Goal: Task Accomplishment & Management: Complete application form

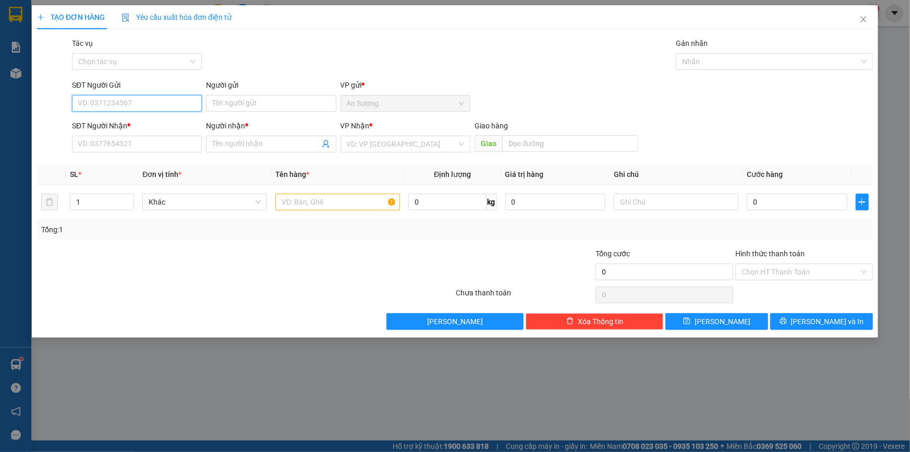
drag, startPoint x: 138, startPoint y: 105, endPoint x: 142, endPoint y: 100, distance: 6.3
click at [140, 103] on input "SĐT Người Gửi" at bounding box center [137, 103] width 130 height 17
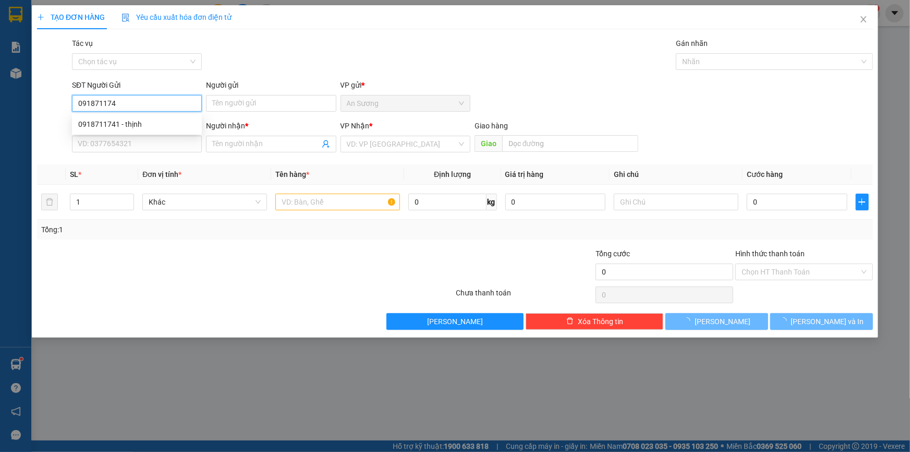
type input "0918711741"
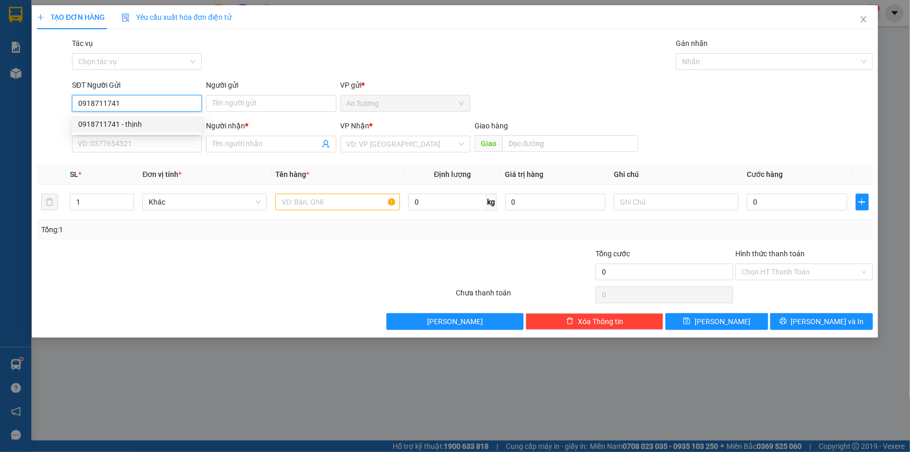
click at [156, 125] on div "0918711741 - thịnh" at bounding box center [136, 123] width 117 height 11
type input "thịnh"
type input "0985822575"
type input "A CƯỜNG"
type input "30.000"
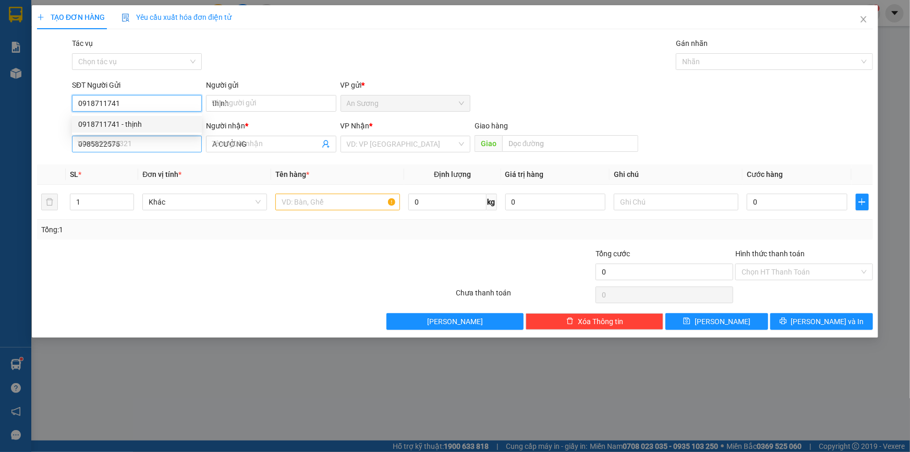
type input "30.000"
type input "0918711741"
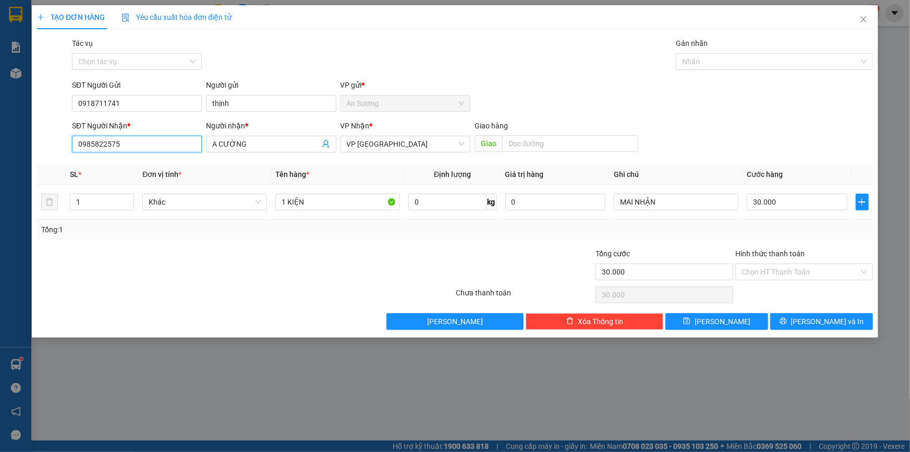
click at [151, 150] on input "0985822575" at bounding box center [137, 144] width 130 height 17
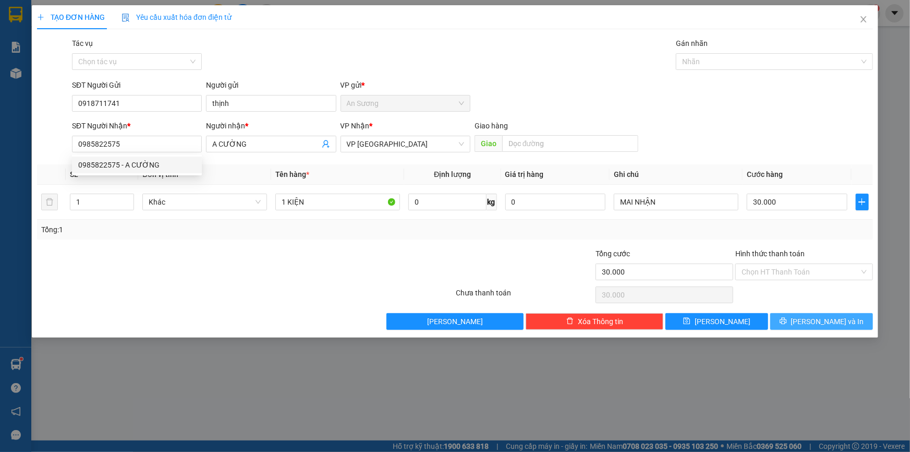
click at [824, 320] on span "[PERSON_NAME] và In" at bounding box center [827, 321] width 73 height 11
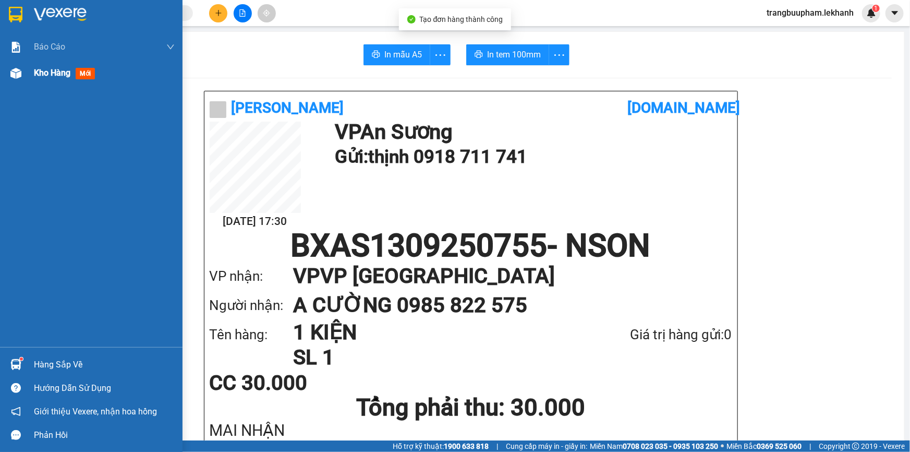
click at [42, 73] on span "Kho hàng" at bounding box center [52, 73] width 37 height 10
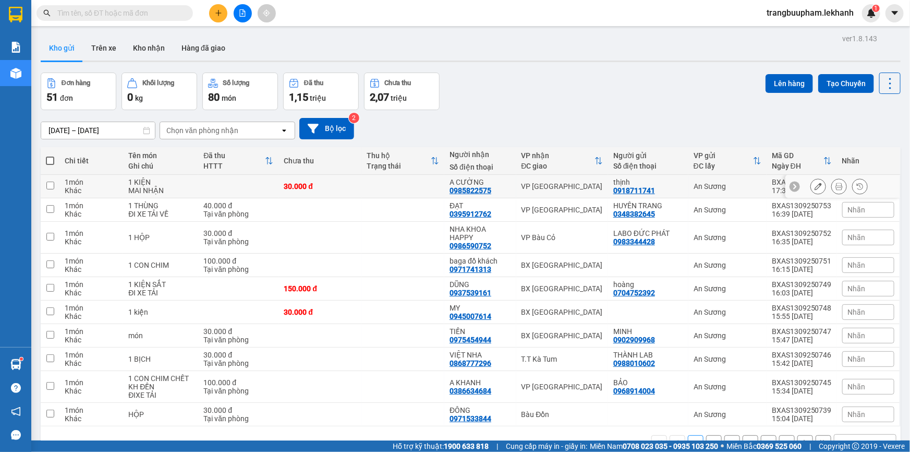
click at [271, 186] on td at bounding box center [238, 186] width 80 height 23
checkbox input "true"
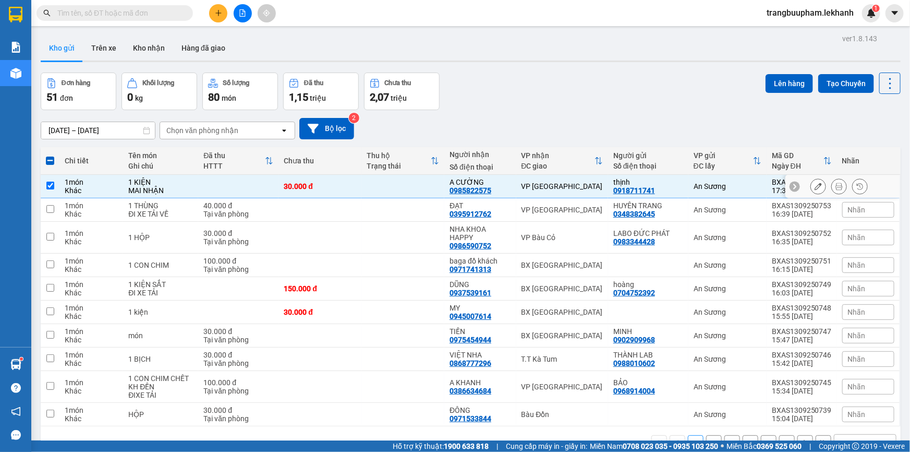
click at [815, 184] on icon at bounding box center [818, 186] width 7 height 7
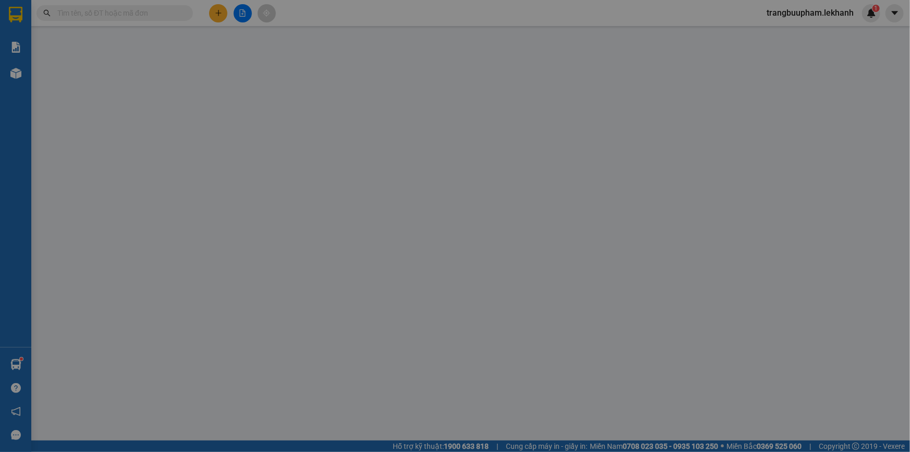
type input "0918711741"
type input "thịnh"
type input "0985822575"
type input "A CƯỜNG"
type input "30.000"
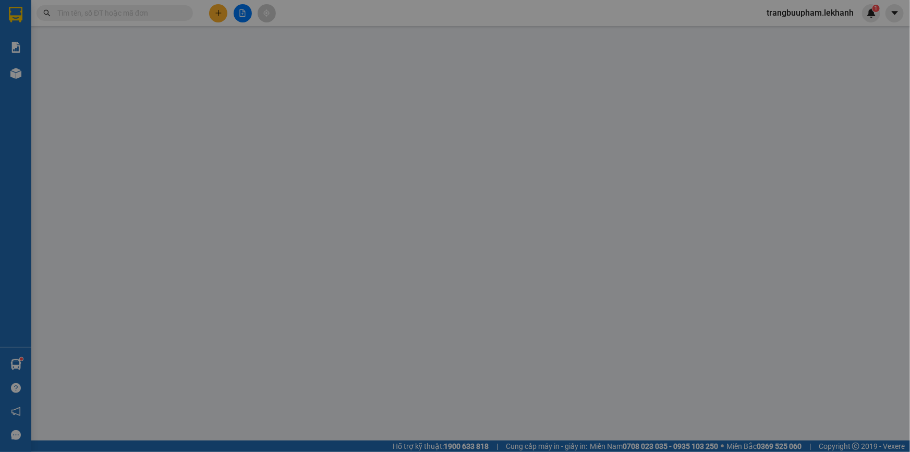
type input "30.000"
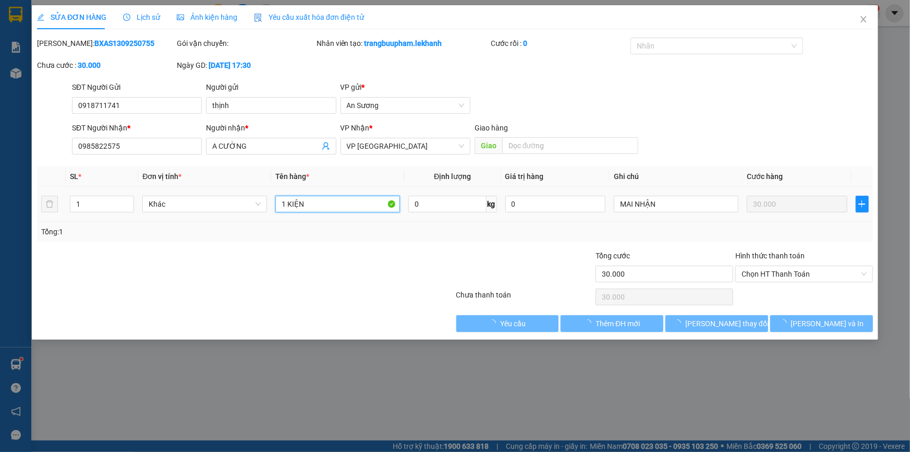
click at [325, 206] on input "1 KIỆN" at bounding box center [337, 204] width 125 height 17
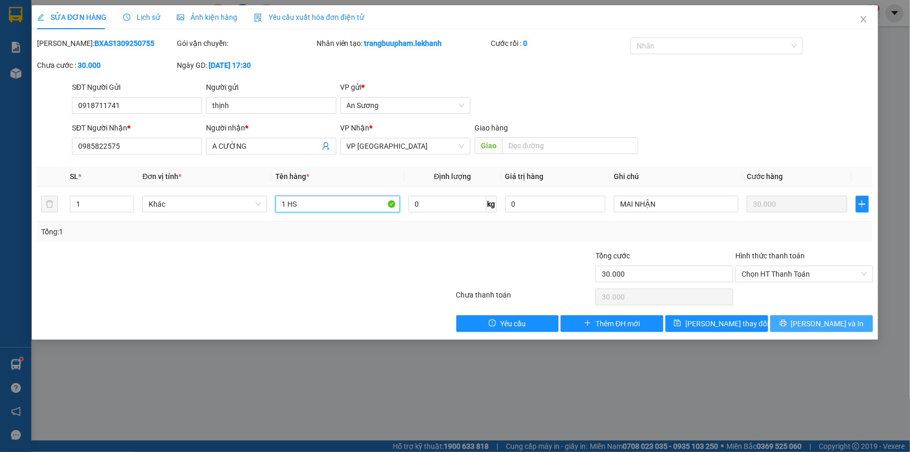
type input "1 HS"
click at [837, 323] on span "[PERSON_NAME] và In" at bounding box center [827, 323] width 73 height 11
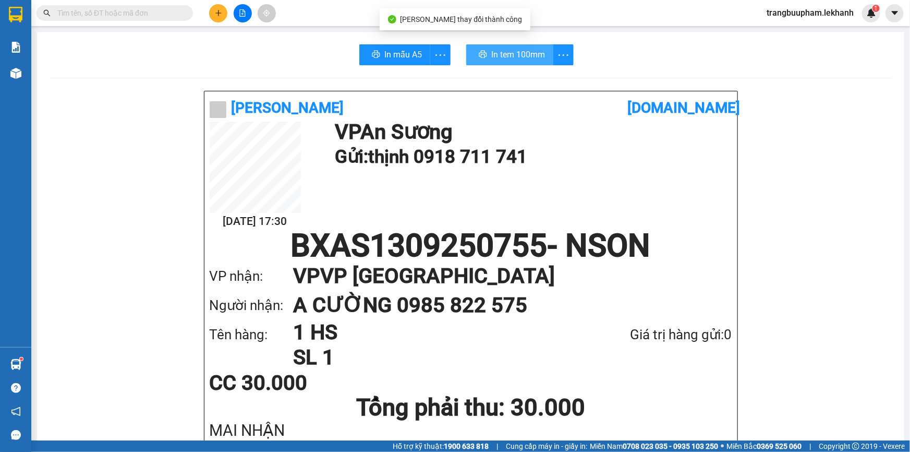
click at [536, 57] on span "In tem 100mm" at bounding box center [518, 54] width 54 height 13
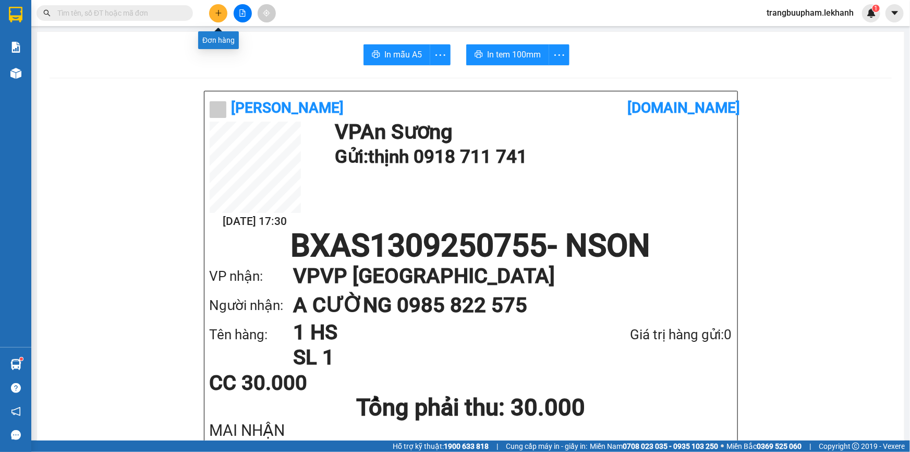
click at [219, 14] on icon "plus" at bounding box center [218, 12] width 7 height 7
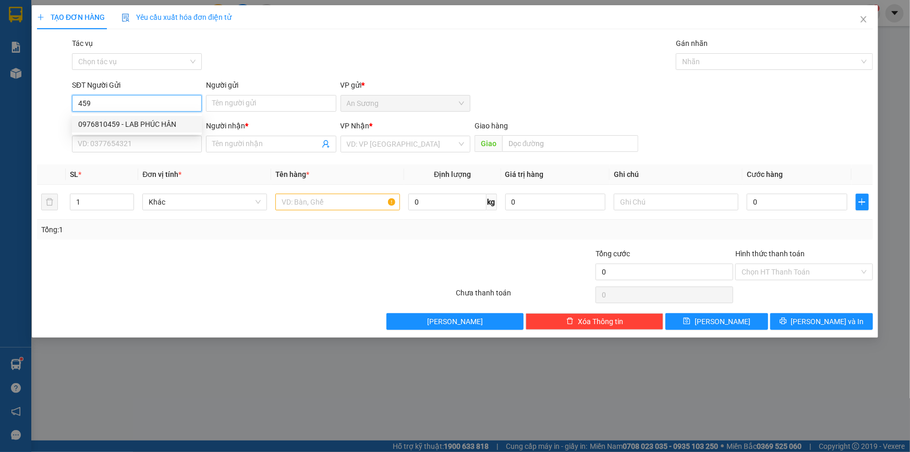
click at [126, 128] on div "0976810459 - LAB PHÚC HÂN" at bounding box center [136, 123] width 117 height 11
type input "0976810459"
type input "LAB PHÚC HÂN"
type input "0338545852"
type input "NK VIỆT MỸ"
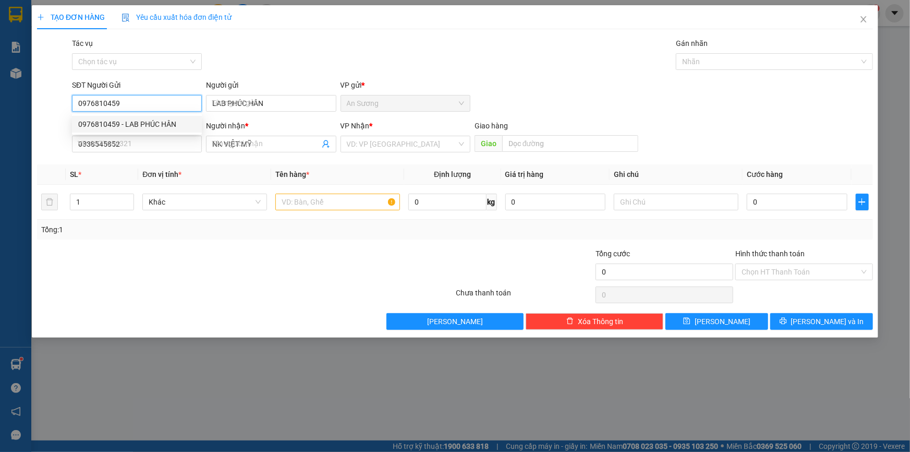
type input "30.000"
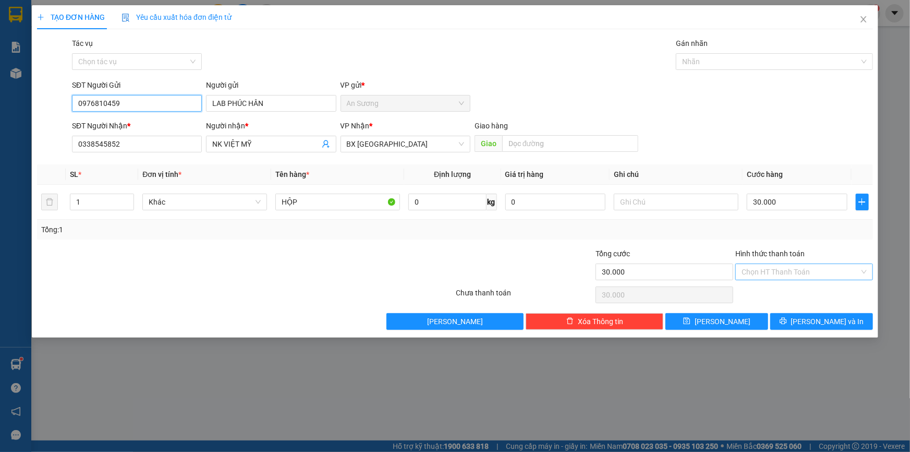
type input "0976810459"
click at [772, 274] on input "Hình thức thanh toán" at bounding box center [801, 272] width 118 height 16
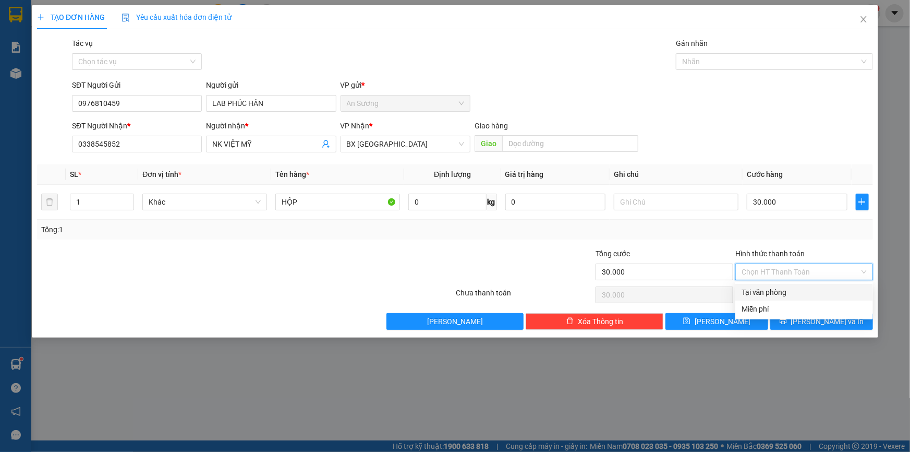
click at [781, 293] on div "Tại văn phòng" at bounding box center [804, 291] width 125 height 11
type input "0"
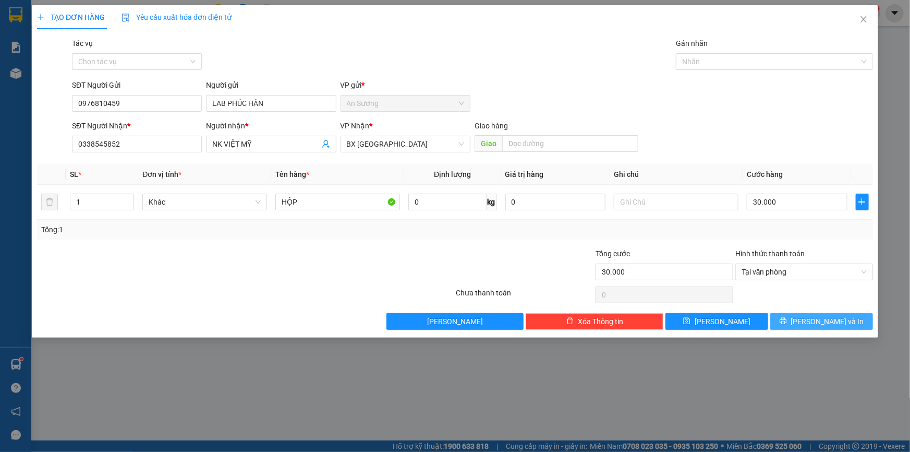
click at [828, 325] on span "[PERSON_NAME] và In" at bounding box center [827, 321] width 73 height 11
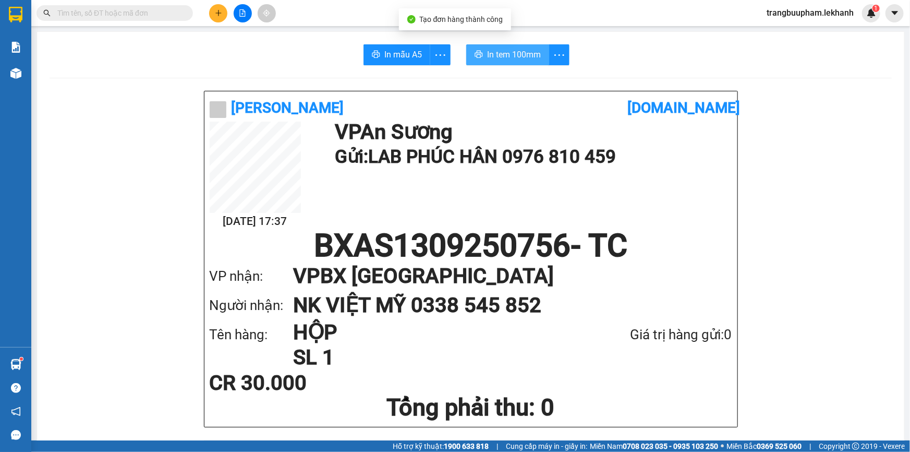
click at [523, 49] on span "In tem 100mm" at bounding box center [514, 54] width 54 height 13
click at [222, 15] on button at bounding box center [218, 13] width 18 height 18
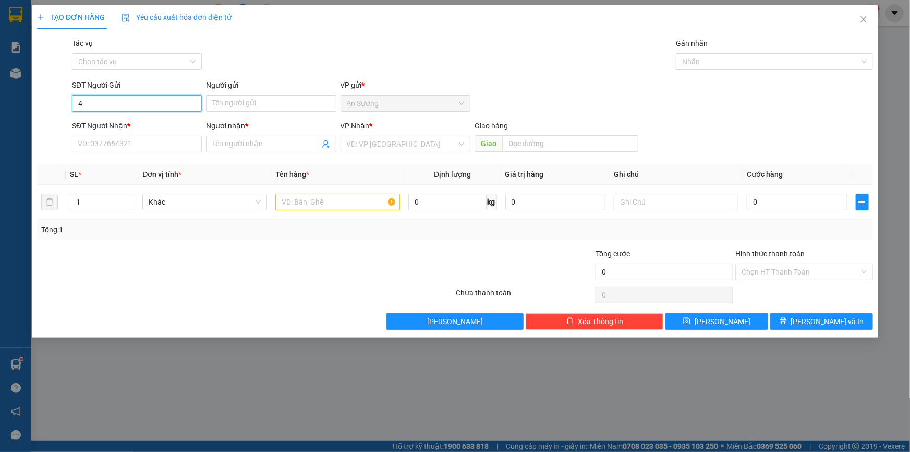
type input "4"
click at [118, 146] on input "SĐT Người Nhận *" at bounding box center [137, 144] width 130 height 17
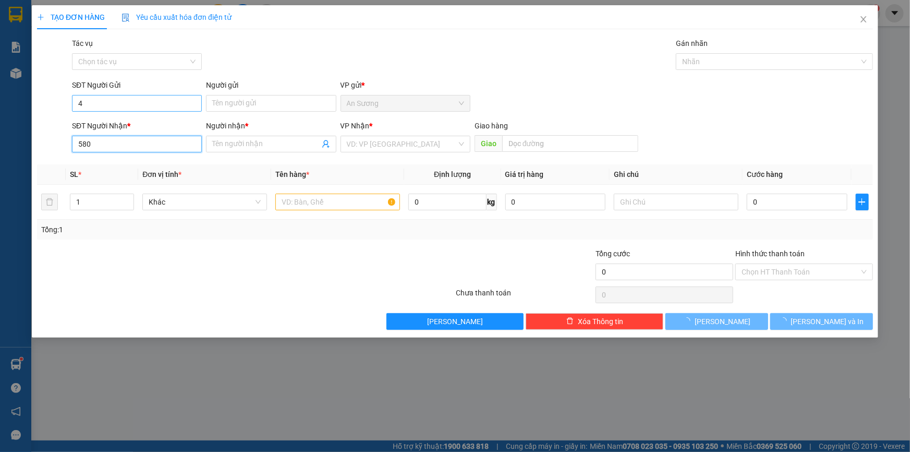
type input "580"
click at [137, 109] on input "4" at bounding box center [137, 103] width 130 height 17
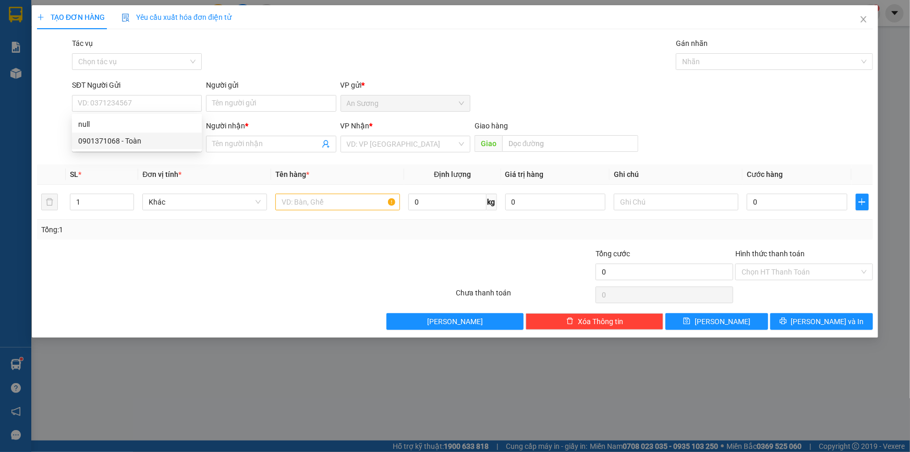
click at [265, 133] on div "Người nhận *" at bounding box center [271, 128] width 130 height 16
click at [139, 143] on input "580" at bounding box center [137, 144] width 130 height 17
click at [138, 169] on div "0949032580 - NGUYÊN" at bounding box center [136, 164] width 117 height 11
type input "0949032580"
type input "NGUYÊN"
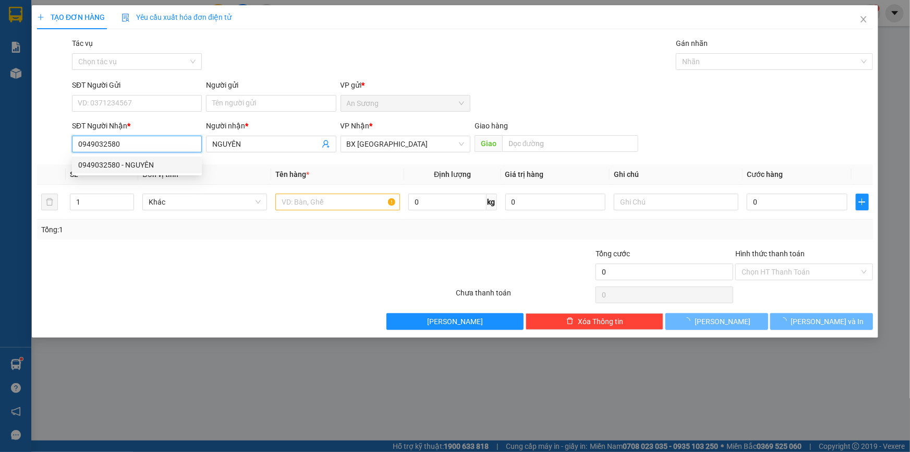
type input "40.000"
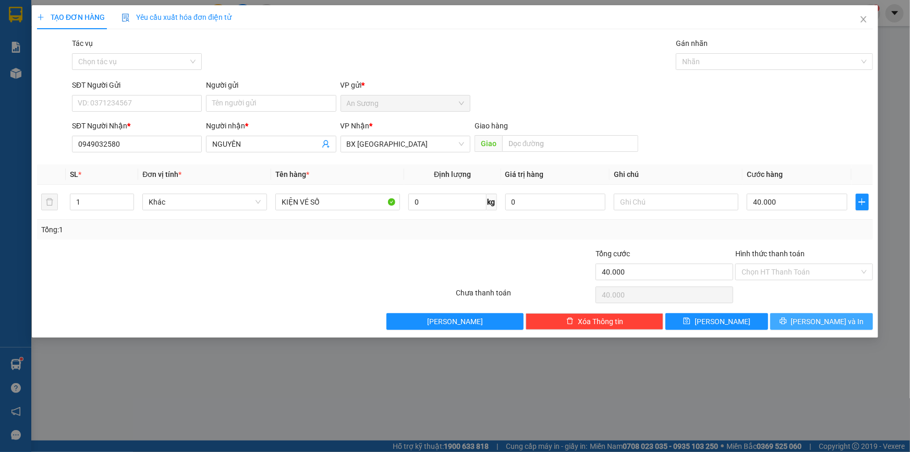
click at [795, 320] on button "[PERSON_NAME] và In" at bounding box center [822, 321] width 103 height 17
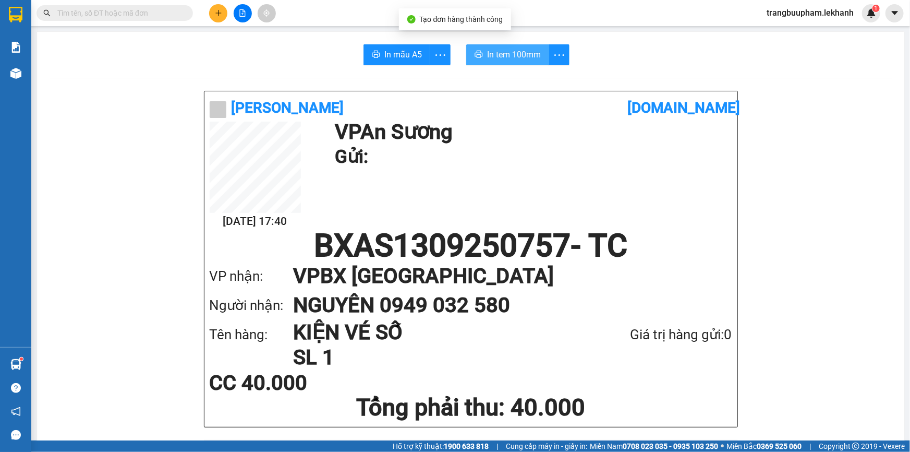
click at [510, 45] on button "In tem 100mm" at bounding box center [507, 54] width 83 height 21
click at [516, 47] on button "In tem 100mm" at bounding box center [507, 54] width 83 height 21
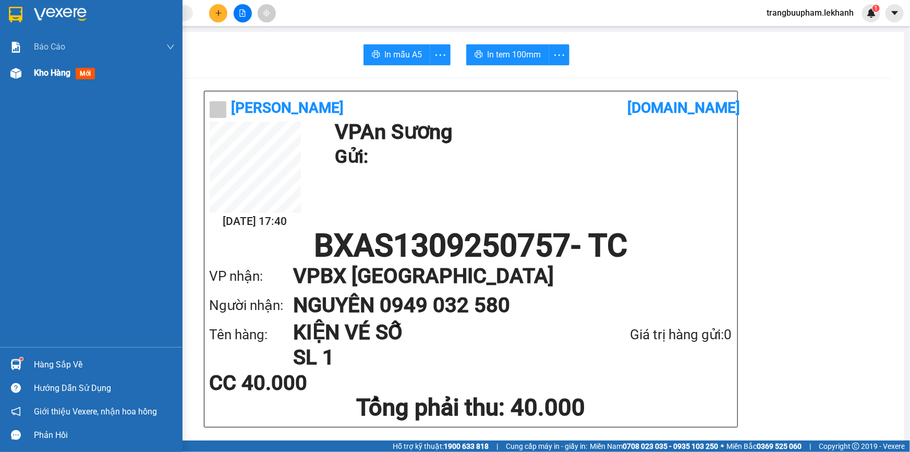
click at [50, 77] on span "Kho hàng" at bounding box center [52, 73] width 37 height 10
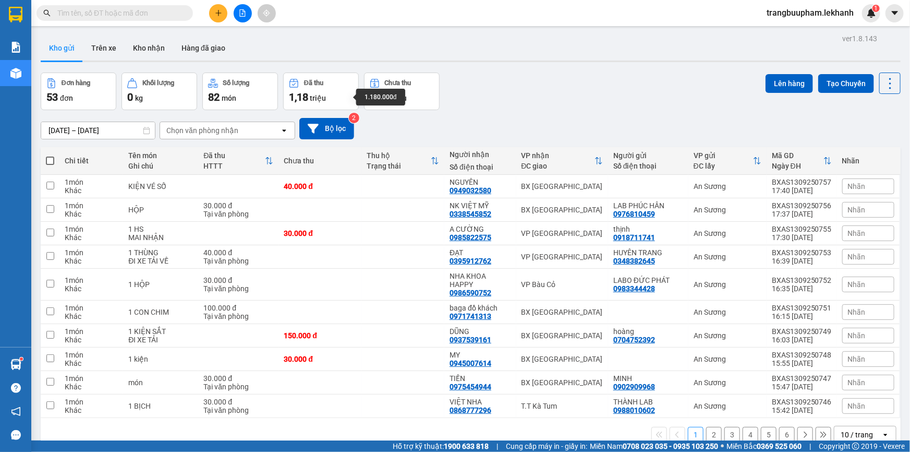
click at [303, 101] on span "1,18" at bounding box center [298, 97] width 19 height 13
click at [215, 10] on button at bounding box center [218, 13] width 18 height 18
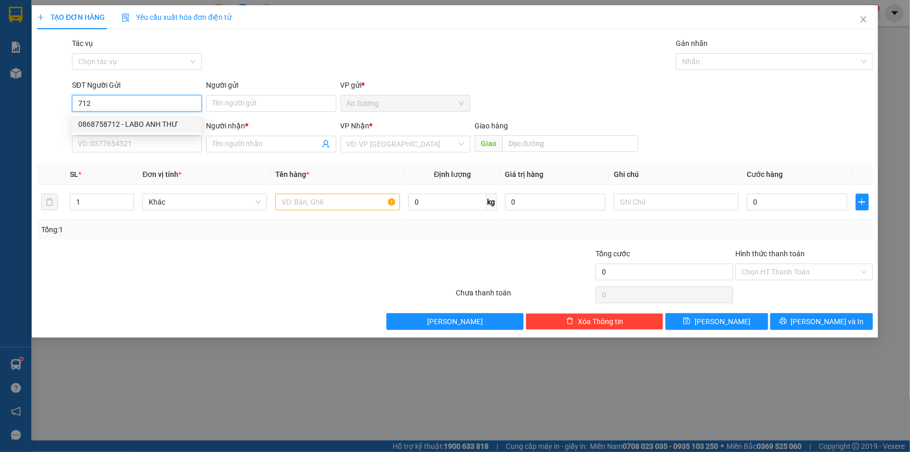
click at [115, 118] on div "0868758712 - LABO ANH THƯ" at bounding box center [136, 123] width 117 height 11
type input "0868758712"
type input "LABO ANH THƯ"
type input "0969029817"
type input "NK VIỆT ĐỨC"
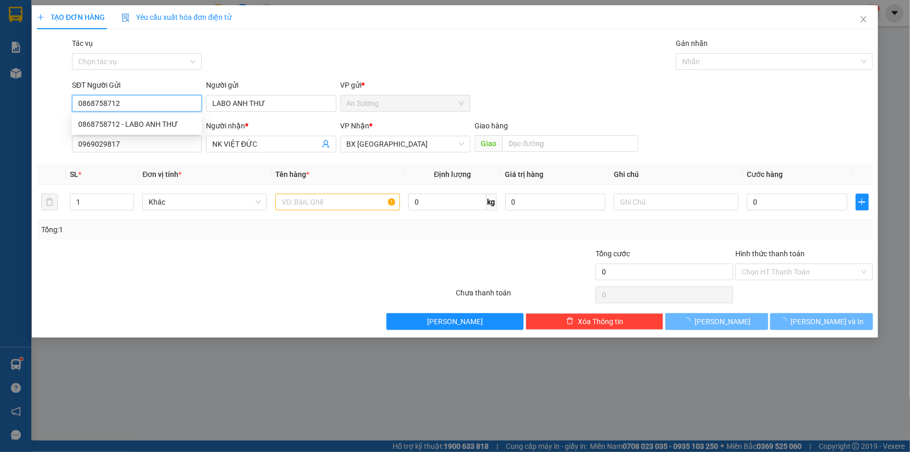
type input "30.000"
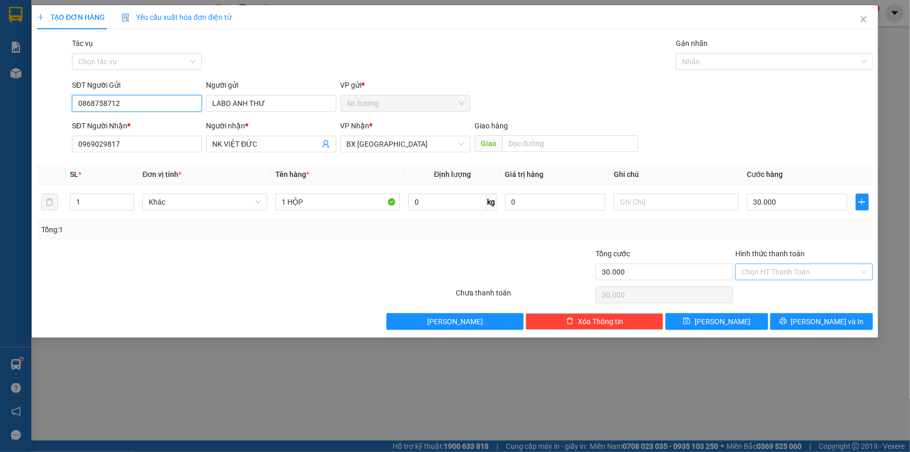
type input "0868758712"
click at [786, 270] on input "Hình thức thanh toán" at bounding box center [801, 272] width 118 height 16
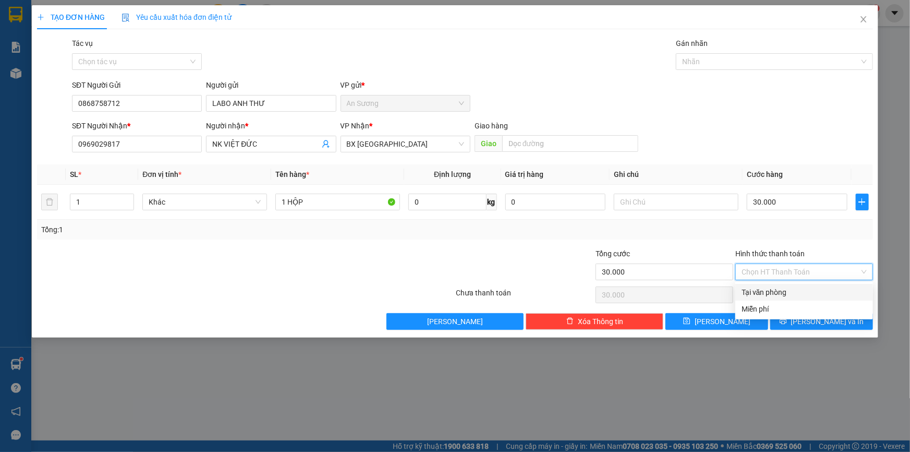
click at [802, 297] on div "Tại văn phòng" at bounding box center [804, 291] width 125 height 11
type input "0"
click at [824, 319] on span "[PERSON_NAME] và In" at bounding box center [827, 321] width 73 height 11
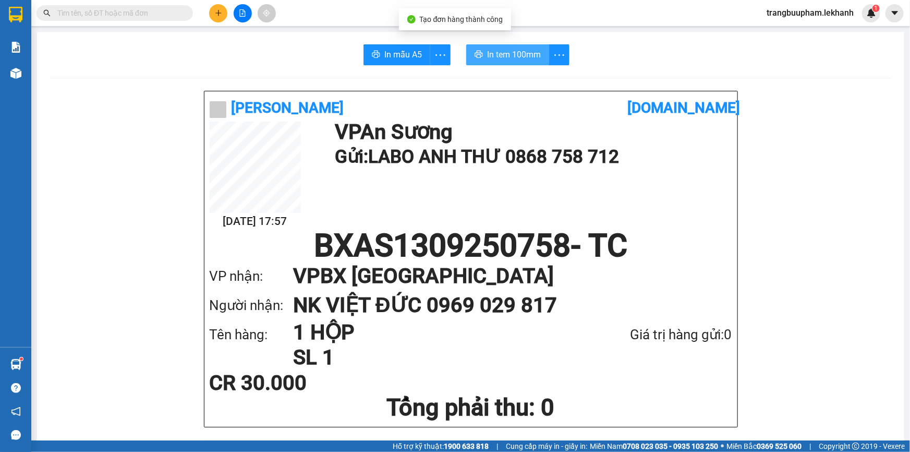
click at [502, 50] on span "In tem 100mm" at bounding box center [514, 54] width 54 height 13
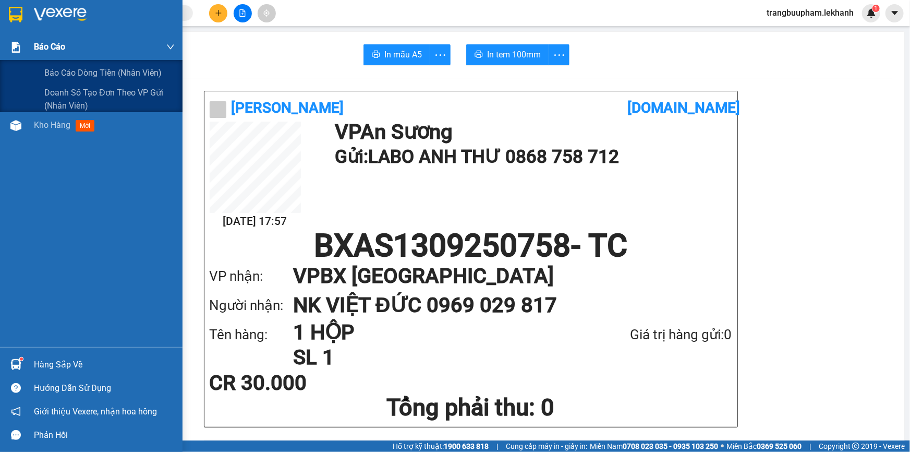
click at [54, 50] on span "Báo cáo" at bounding box center [49, 46] width 31 height 13
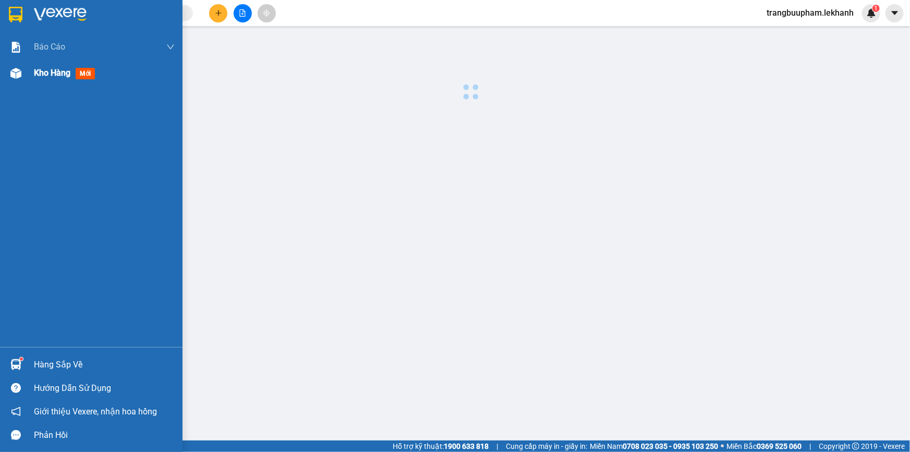
click at [51, 79] on div "Kho hàng mới" at bounding box center [66, 72] width 65 height 13
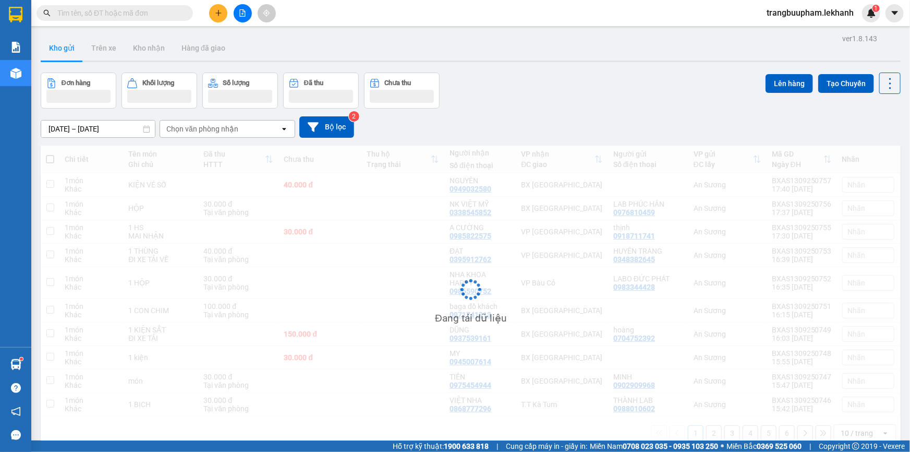
click at [56, 74] on button "Đơn hàng" at bounding box center [79, 91] width 76 height 36
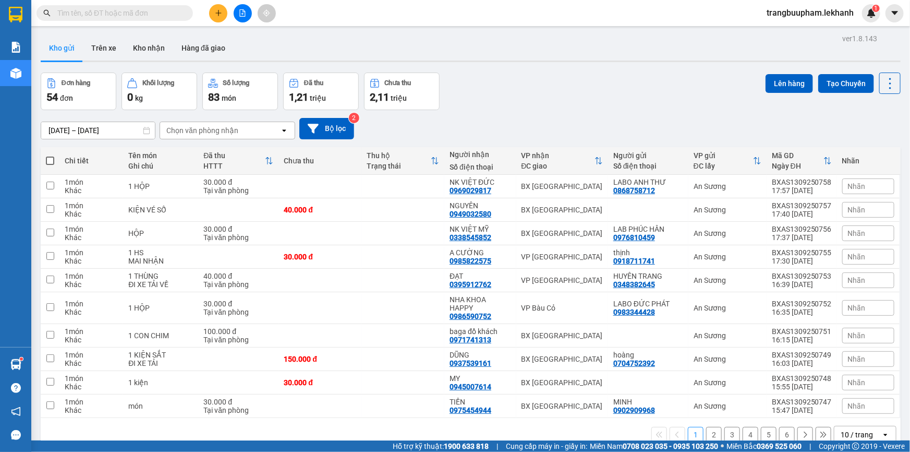
click at [215, 14] on icon "plus" at bounding box center [218, 12] width 7 height 7
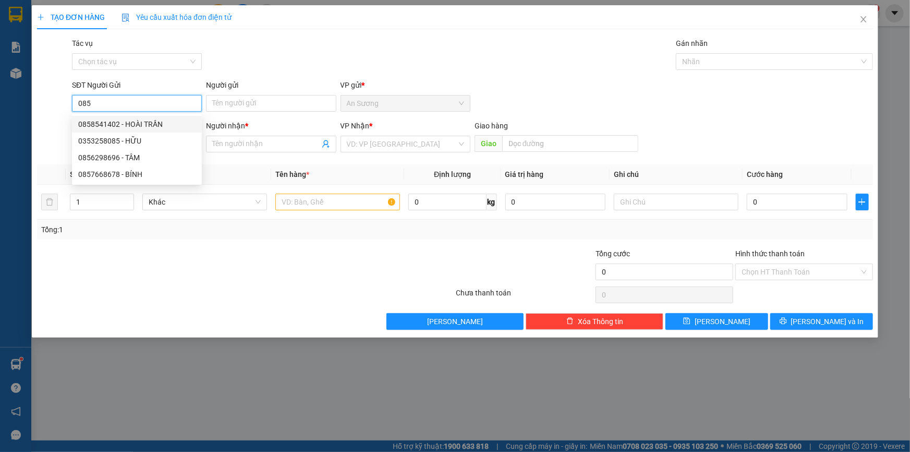
click at [138, 123] on div "0858541402 - HOÀI TRẦN" at bounding box center [136, 123] width 117 height 11
type input "0858541402"
type input "HOÀI TRẦN"
type input "0856997932"
type input "NGỌC"
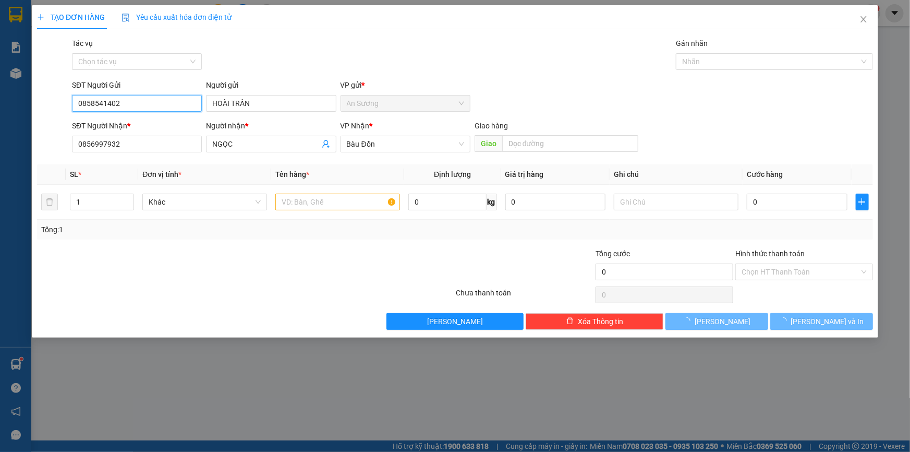
type input "40.000"
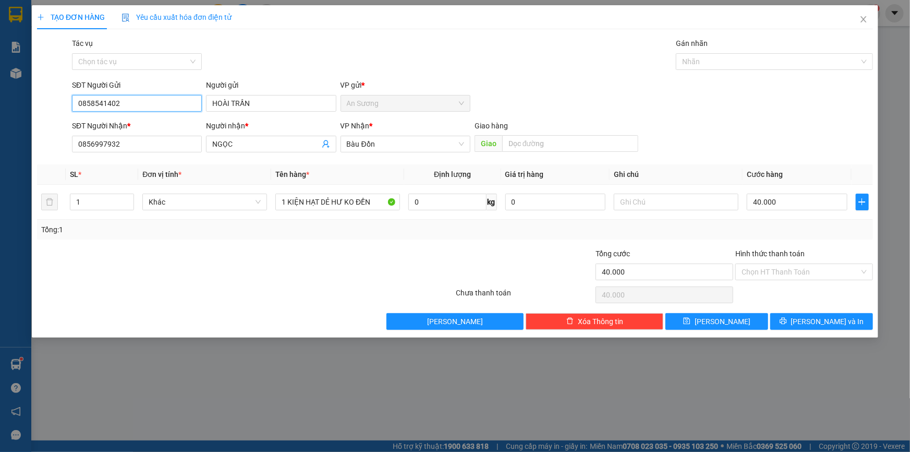
drag, startPoint x: 142, startPoint y: 108, endPoint x: 37, endPoint y: 100, distance: 105.7
click at [37, 101] on div "SĐT Người Gửi 0858541402 0858541402 Người gửi HOÀI TRẦN VP gửi * An Sương" at bounding box center [455, 97] width 838 height 37
drag, startPoint x: 104, startPoint y: 100, endPoint x: 52, endPoint y: 100, distance: 51.7
click at [52, 100] on div "SĐT Người Gửi 402 Người gửi HOÀI TRẦN VP gửi * An Sương" at bounding box center [455, 97] width 838 height 37
click at [145, 141] on div "0353258085 - HỮU" at bounding box center [136, 140] width 117 height 11
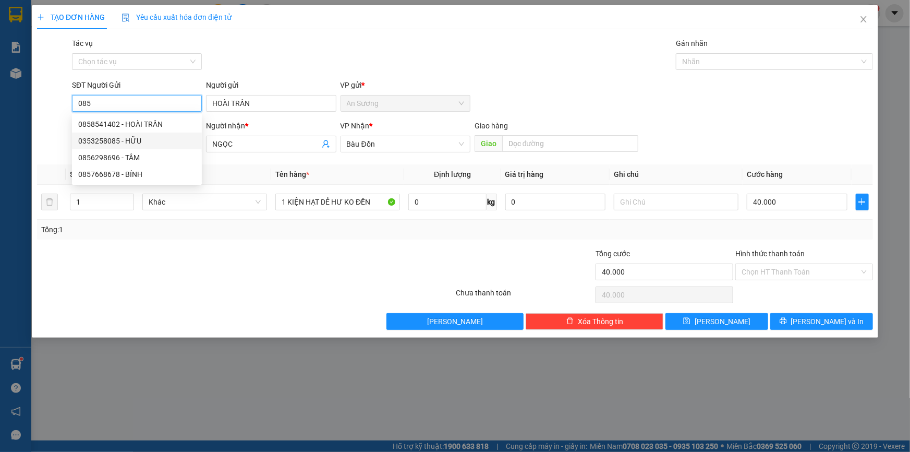
type input "0353258085"
type input "HỮU"
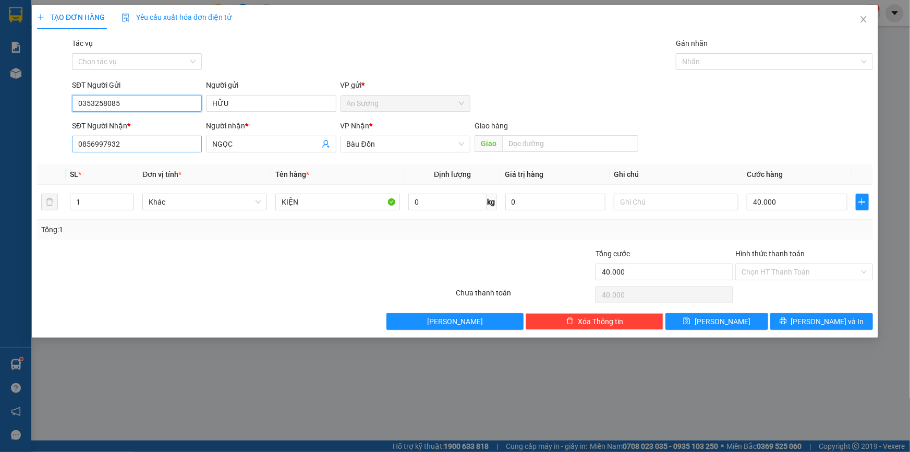
type input "0353258085"
drag, startPoint x: 145, startPoint y: 140, endPoint x: 44, endPoint y: 115, distance: 104.3
click at [27, 136] on div "TẠO ĐƠN HÀNG Yêu cầu xuất hóa đơn điện tử Transit Pickup Surcharge Ids Transit …" at bounding box center [455, 226] width 910 height 452
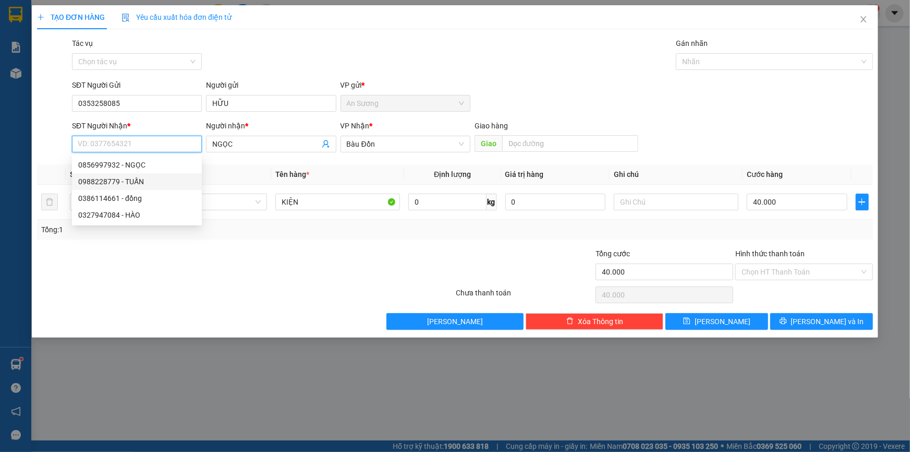
click at [97, 178] on div "0988228779 - TUẤN" at bounding box center [136, 181] width 117 height 11
type input "0988228779"
type input "TUẤN"
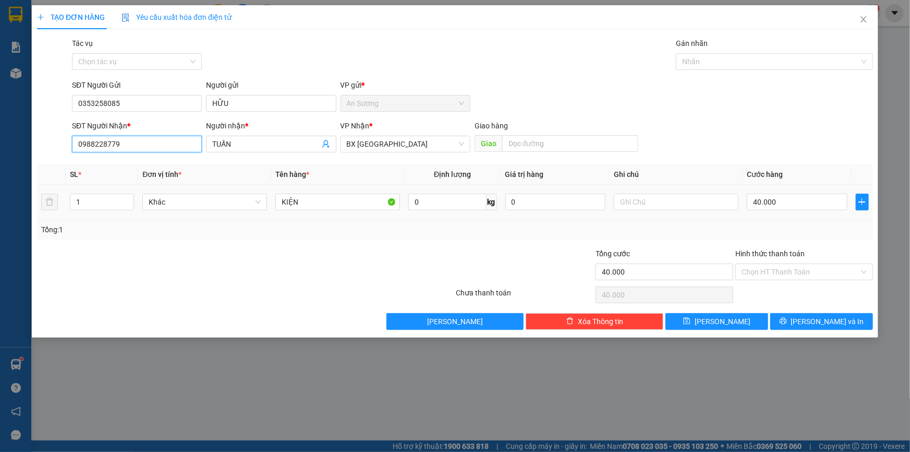
type input "0988228779"
click at [795, 207] on div "40.000" at bounding box center [797, 201] width 101 height 21
click at [793, 205] on input "40.000" at bounding box center [797, 202] width 101 height 17
type input "3"
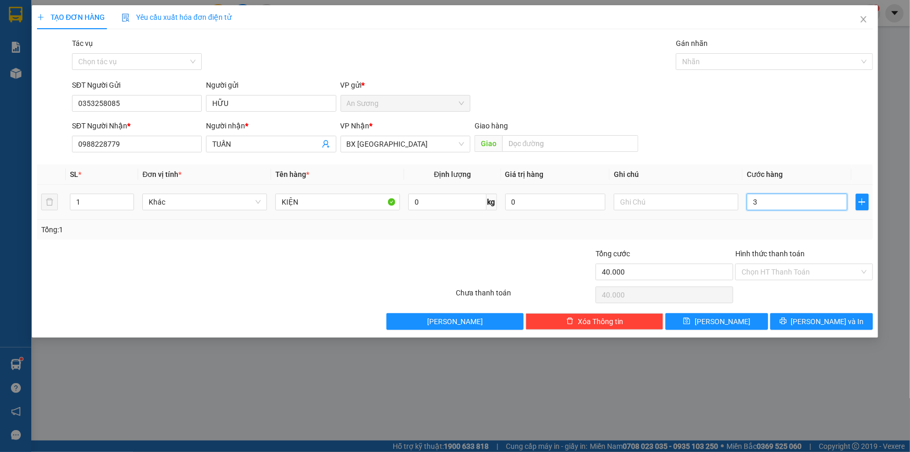
type input "3"
type input "30"
type input "30.000"
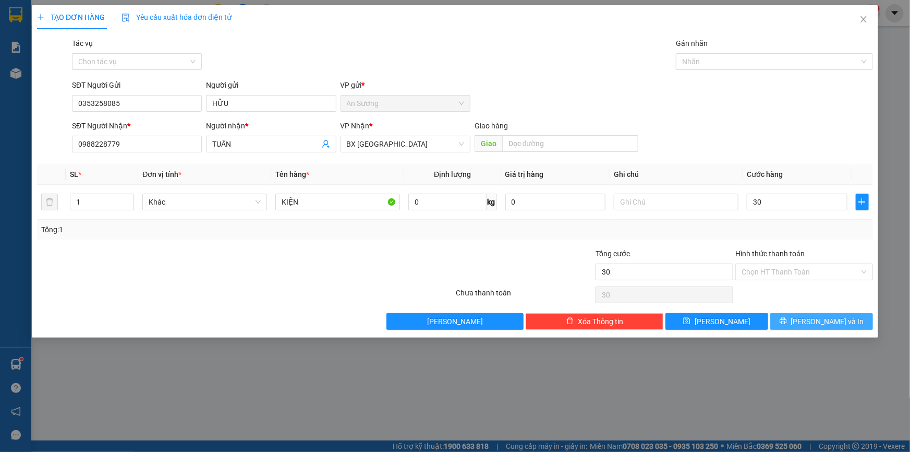
type input "30.000"
click at [804, 316] on button "[PERSON_NAME] và In" at bounding box center [822, 321] width 103 height 17
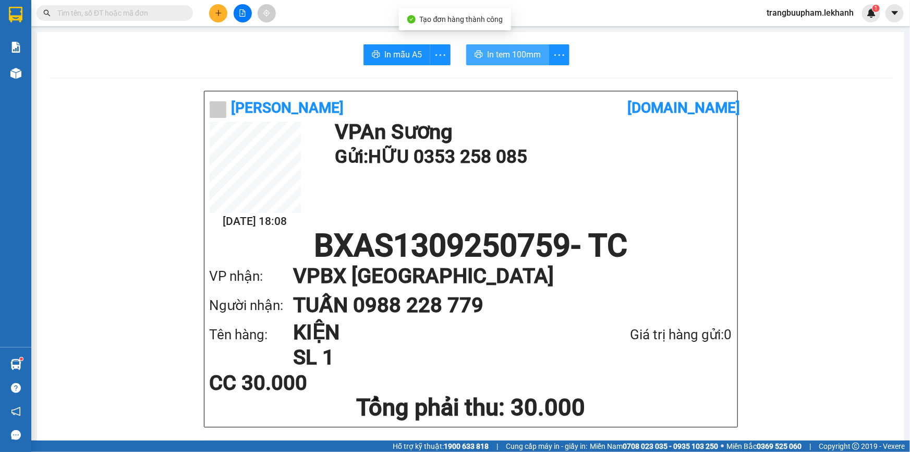
click at [503, 59] on span "In tem 100mm" at bounding box center [514, 54] width 54 height 13
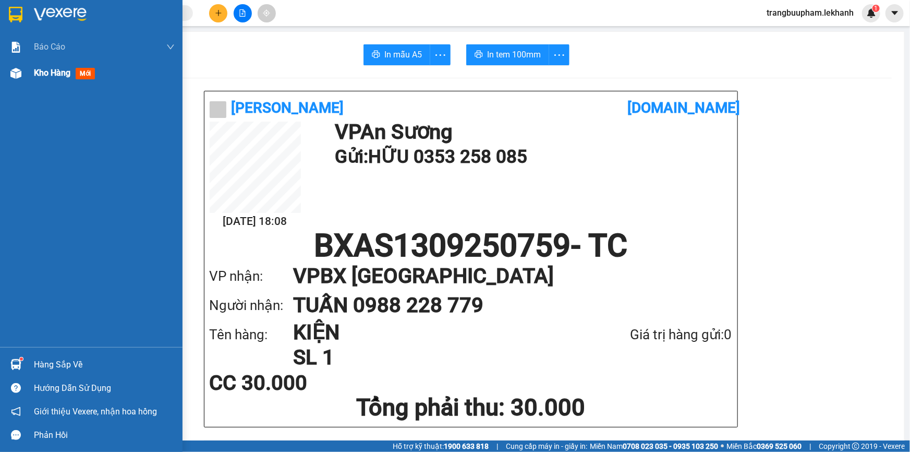
drag, startPoint x: 38, startPoint y: 74, endPoint x: 37, endPoint y: 62, distance: 11.6
click at [39, 74] on span "Kho hàng" at bounding box center [52, 73] width 37 height 10
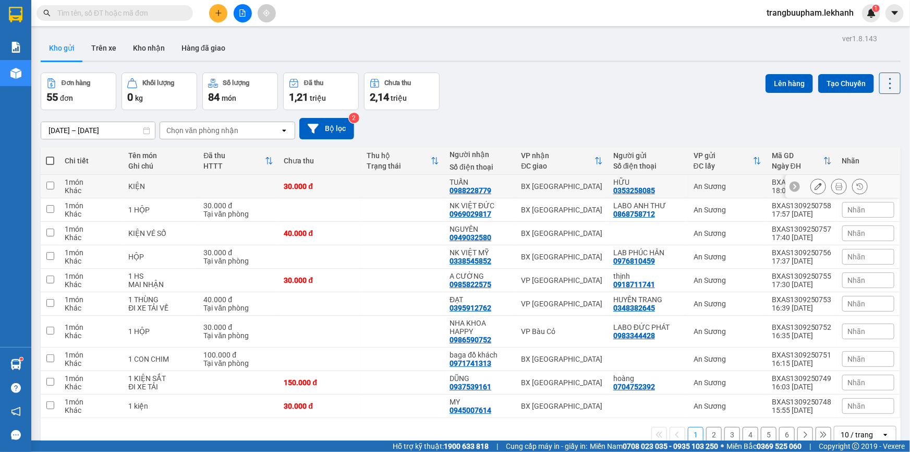
click at [339, 183] on div "30.000 đ" at bounding box center [320, 186] width 73 height 8
checkbox input "true"
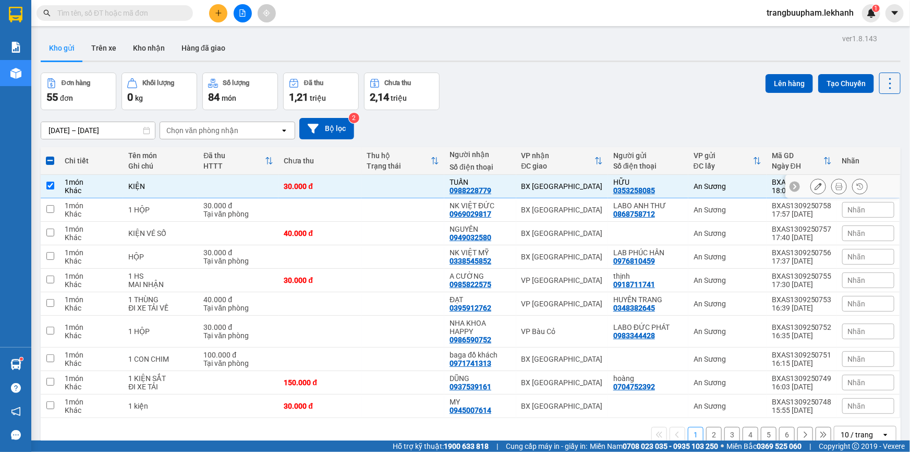
click at [836, 183] on icon at bounding box center [839, 186] width 7 height 7
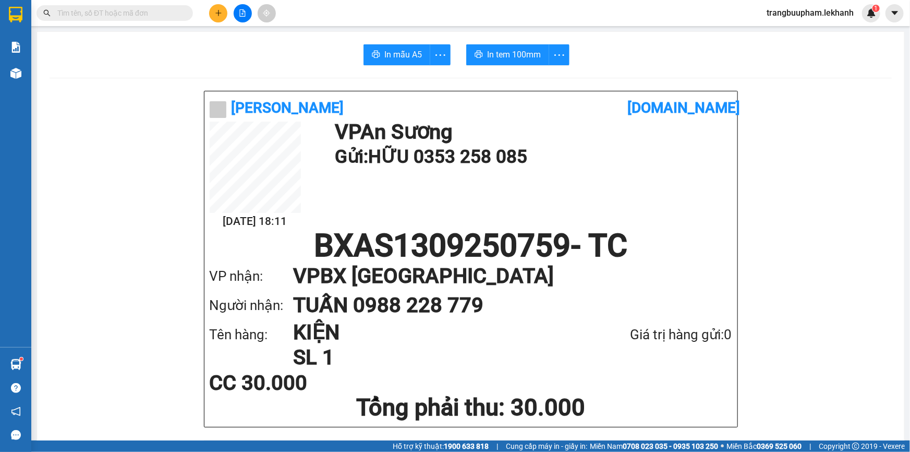
click at [224, 7] on button at bounding box center [218, 13] width 18 height 18
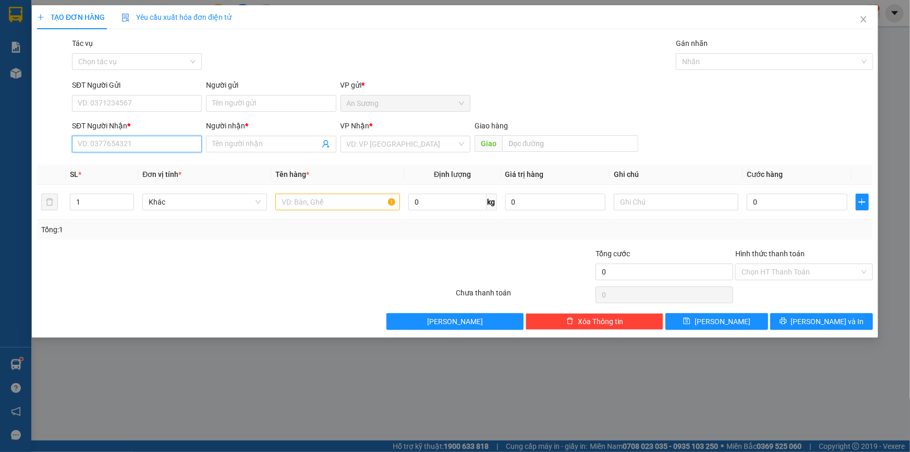
click at [130, 146] on input "SĐT Người Nhận *" at bounding box center [137, 144] width 130 height 17
type input "0907922807"
click at [229, 145] on input "Người nhận *" at bounding box center [265, 143] width 107 height 11
type input "[PERSON_NAME]"
click at [93, 107] on input "SĐT Người Gửi" at bounding box center [137, 103] width 130 height 17
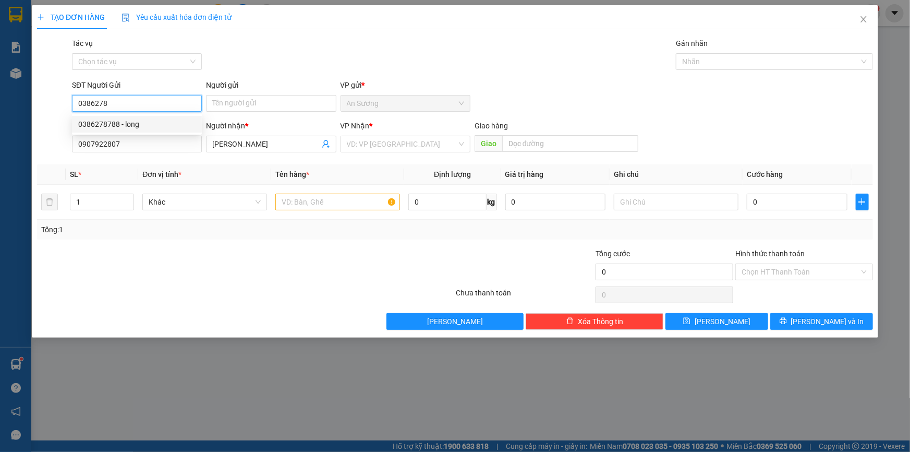
click at [133, 119] on div "0386278788 - long" at bounding box center [136, 123] width 117 height 11
type input "0386278788"
type input "long"
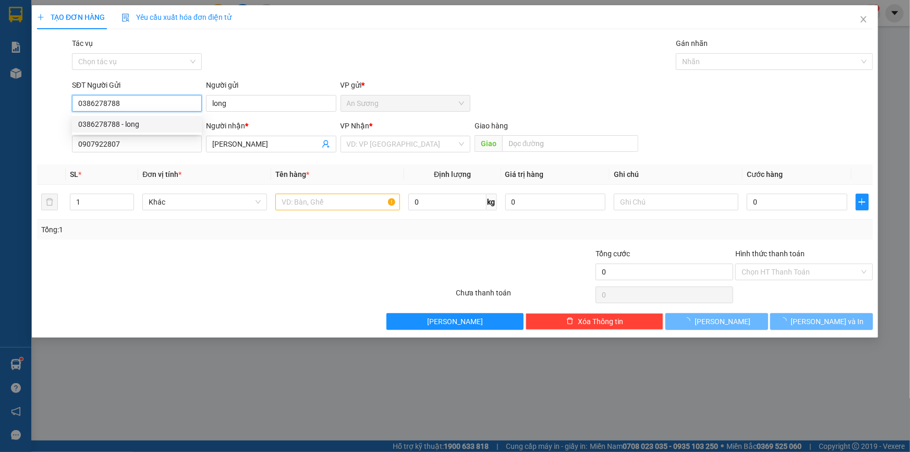
type input "200.000"
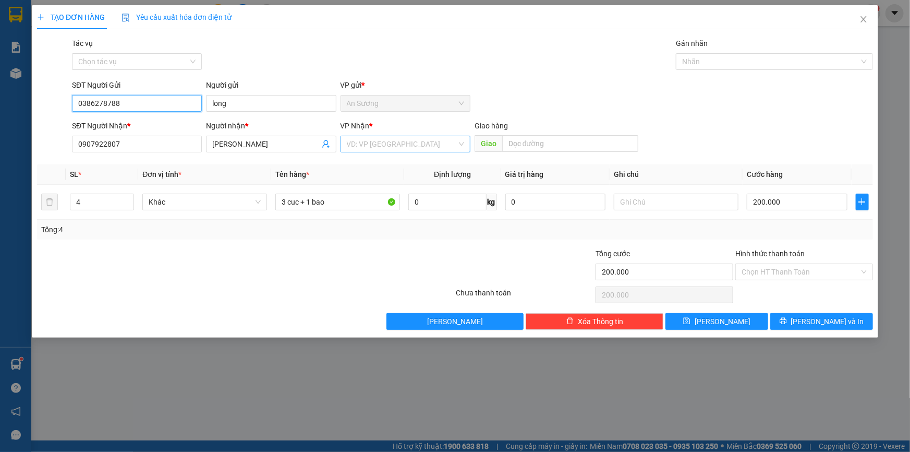
type input "0386278788"
click at [406, 147] on input "search" at bounding box center [402, 144] width 110 height 16
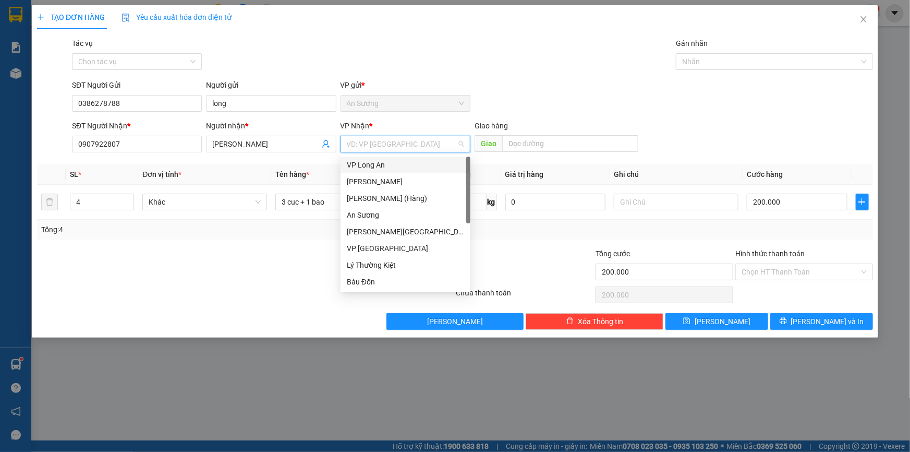
scroll to position [83, 0]
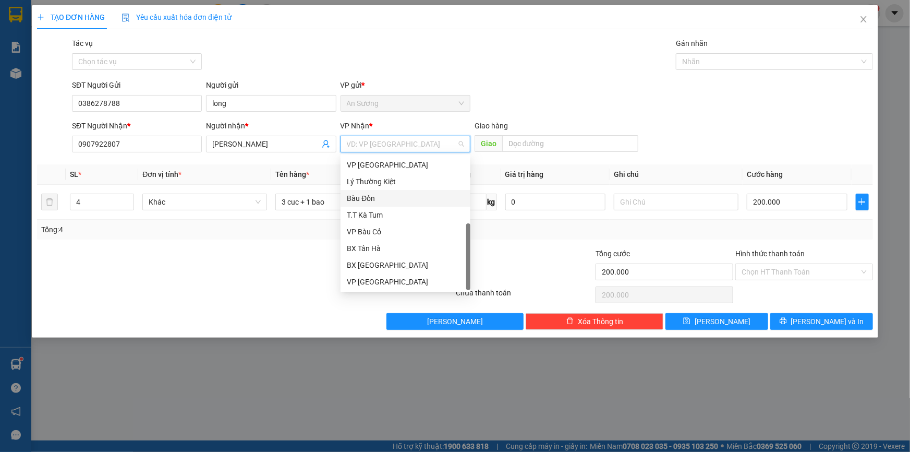
click at [381, 197] on div "Bàu Đồn" at bounding box center [405, 198] width 117 height 11
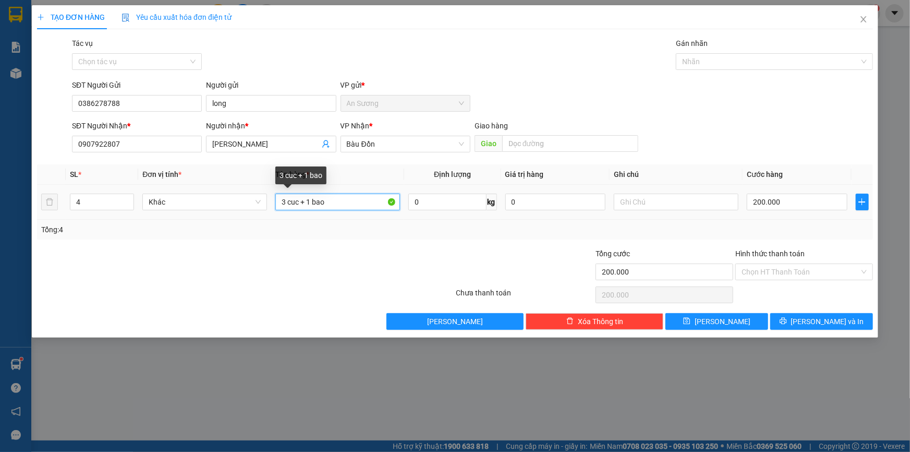
drag, startPoint x: 326, startPoint y: 203, endPoint x: 231, endPoint y: 187, distance: 96.4
click at [234, 203] on tr "4 Khác 3 cuc + 1 bao 0 kg 0 200.000" at bounding box center [455, 202] width 836 height 35
type input "1 KIỆN MAI NHẬN"
drag, startPoint x: 91, startPoint y: 202, endPoint x: 63, endPoint y: 209, distance: 28.9
click at [63, 209] on tr "4 Khác 1 KIỆN MAI NHẬN 0 kg 0 200.000" at bounding box center [455, 202] width 836 height 35
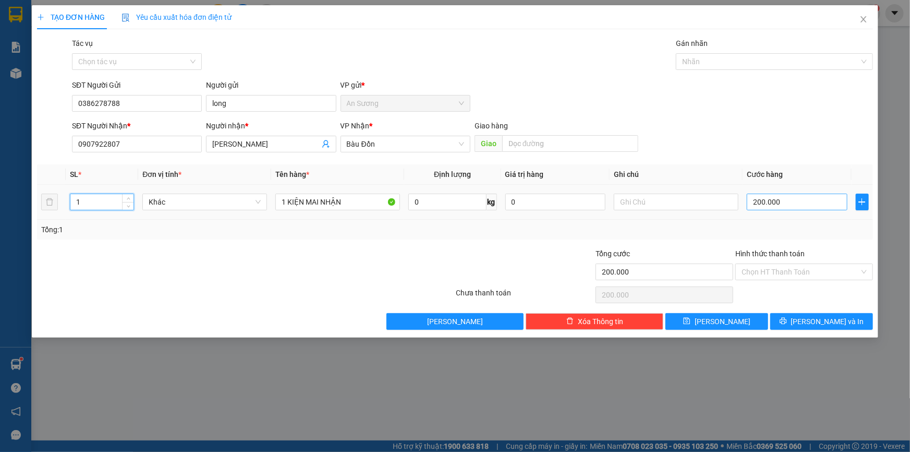
type input "1"
click at [807, 196] on input "200.000" at bounding box center [797, 202] width 101 height 17
type input "7"
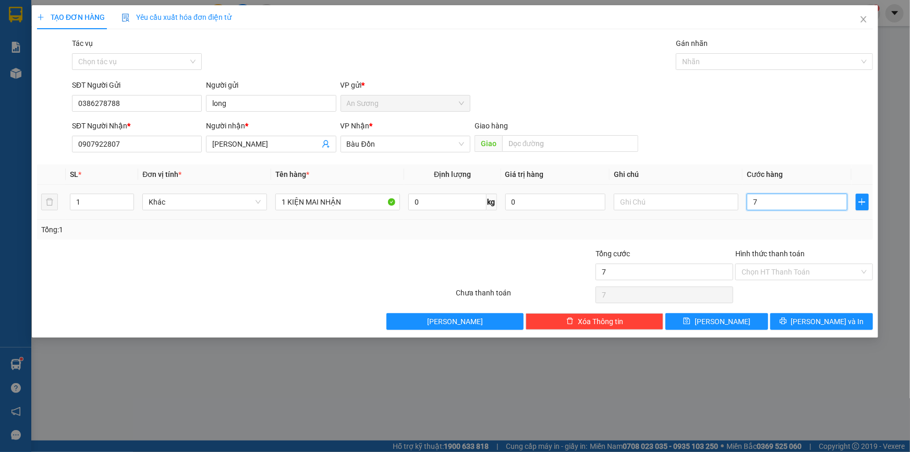
type input "70"
type input "70.000"
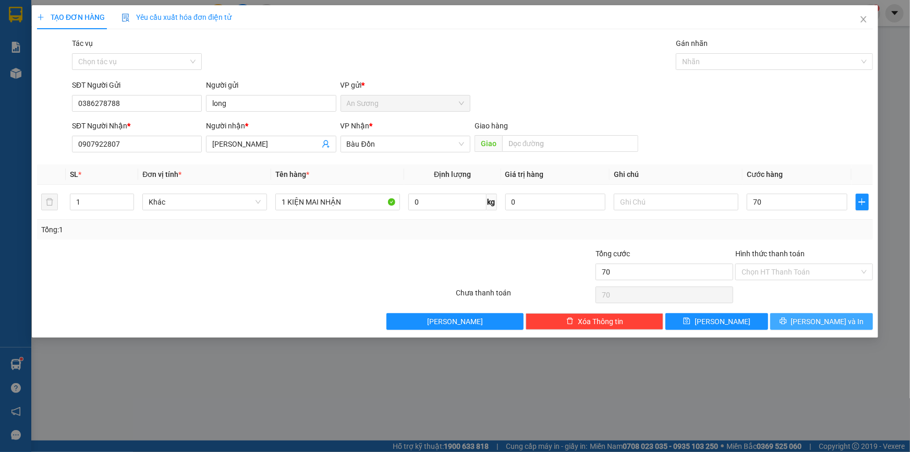
type input "70.000"
click at [850, 325] on button "[PERSON_NAME] và In" at bounding box center [822, 321] width 103 height 17
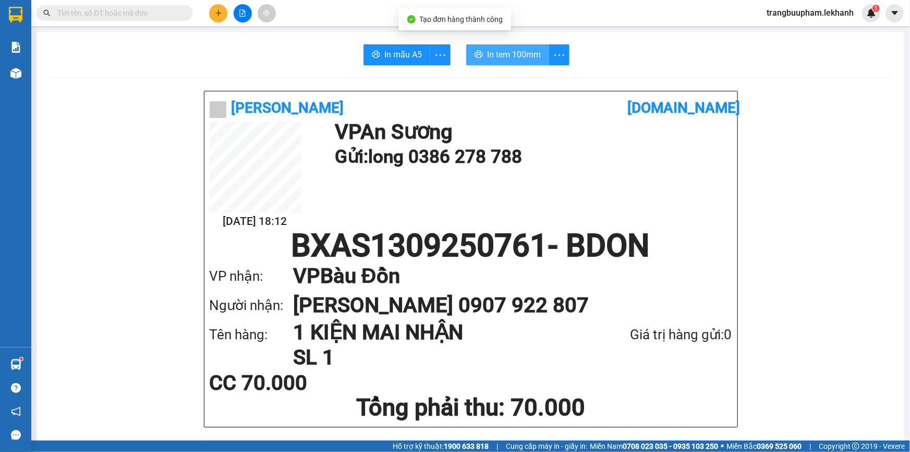
click at [497, 50] on span "In tem 100mm" at bounding box center [514, 54] width 54 height 13
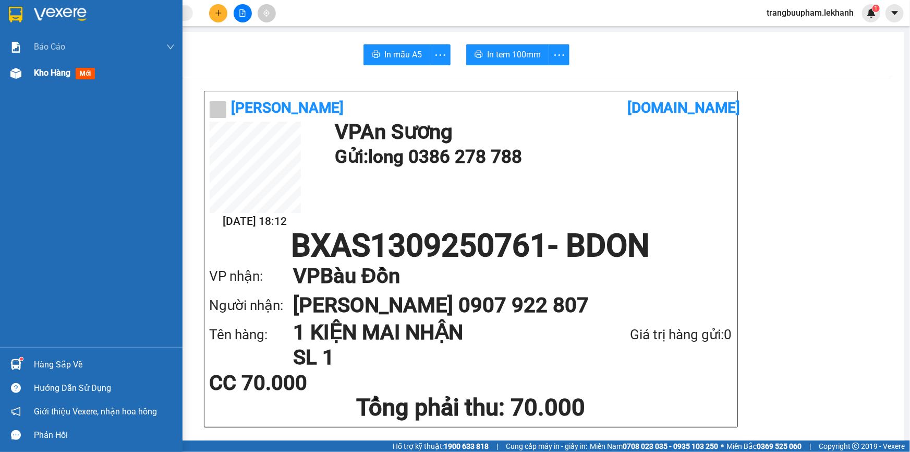
click at [37, 79] on div "Kho hàng mới" at bounding box center [66, 72] width 65 height 13
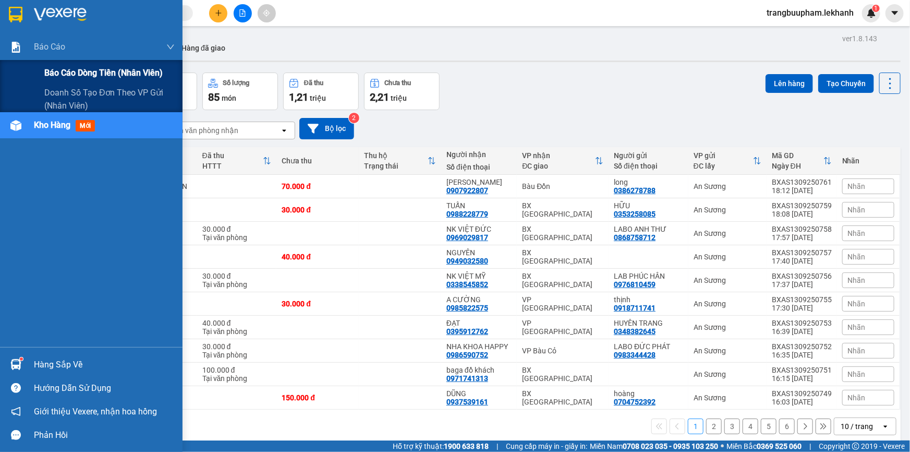
click at [85, 81] on div "Báo cáo dòng tiền (nhân viên)" at bounding box center [109, 73] width 130 height 26
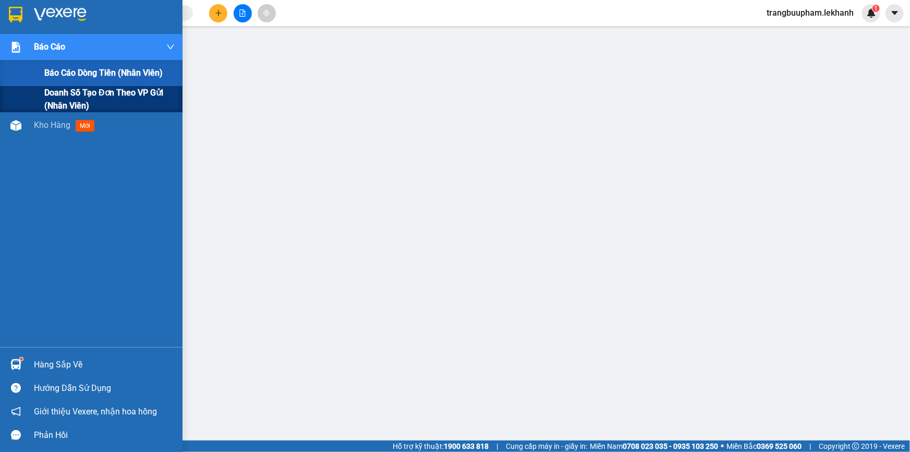
click at [64, 89] on span "Doanh số tạo đơn theo VP gửi (nhân viên)" at bounding box center [109, 99] width 130 height 26
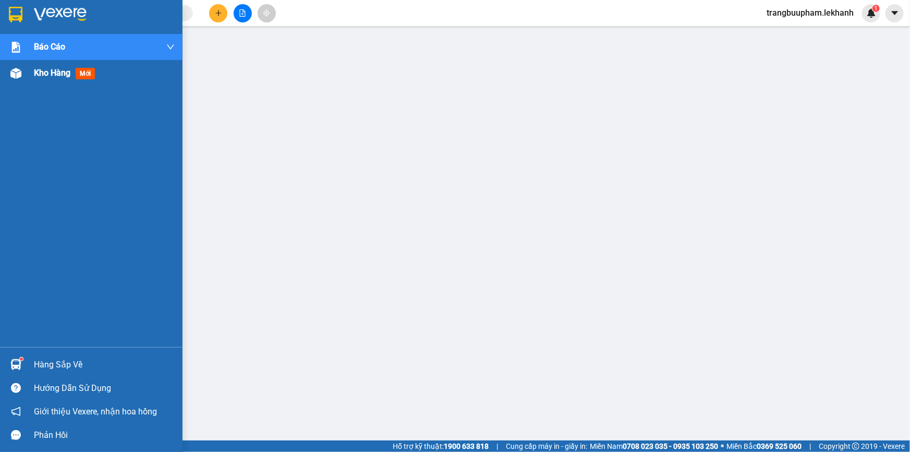
click at [35, 73] on span "Kho hàng" at bounding box center [52, 73] width 37 height 10
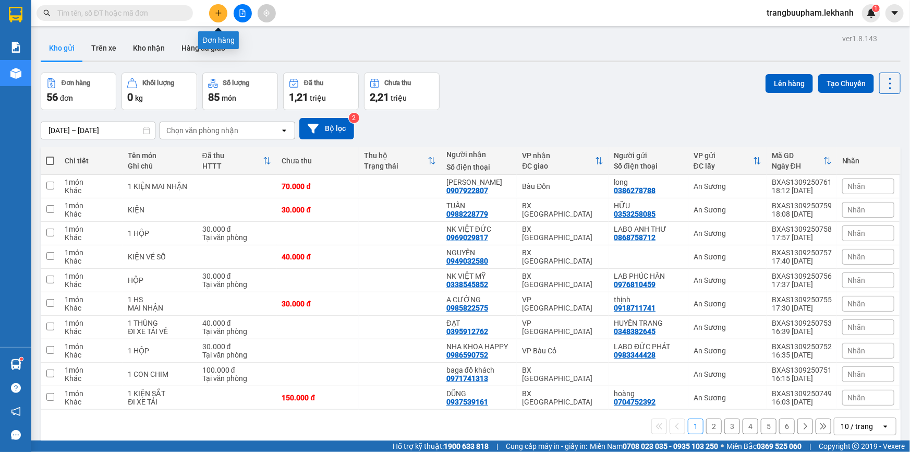
click at [217, 13] on icon "plus" at bounding box center [218, 13] width 6 height 1
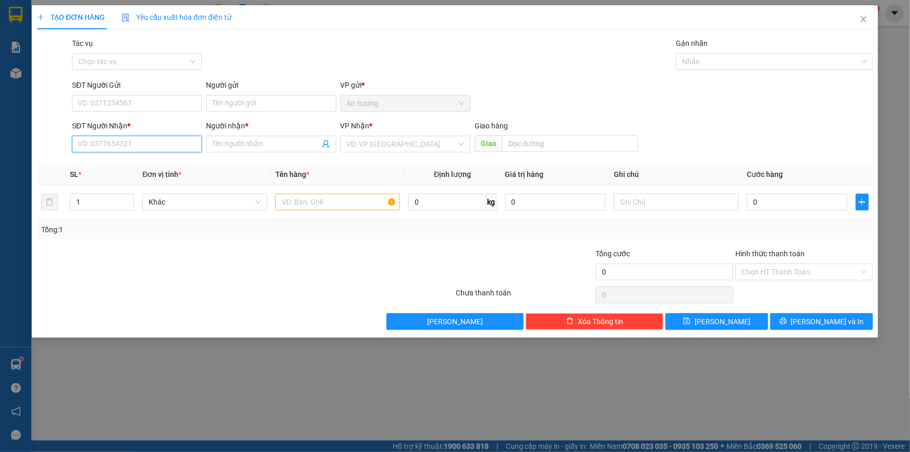
click at [153, 145] on input "SĐT Người Nhận *" at bounding box center [137, 144] width 130 height 17
click at [123, 172] on div "0964129726 - TIÊN" at bounding box center [137, 165] width 130 height 17
type input "0964129726"
type input "TIÊN"
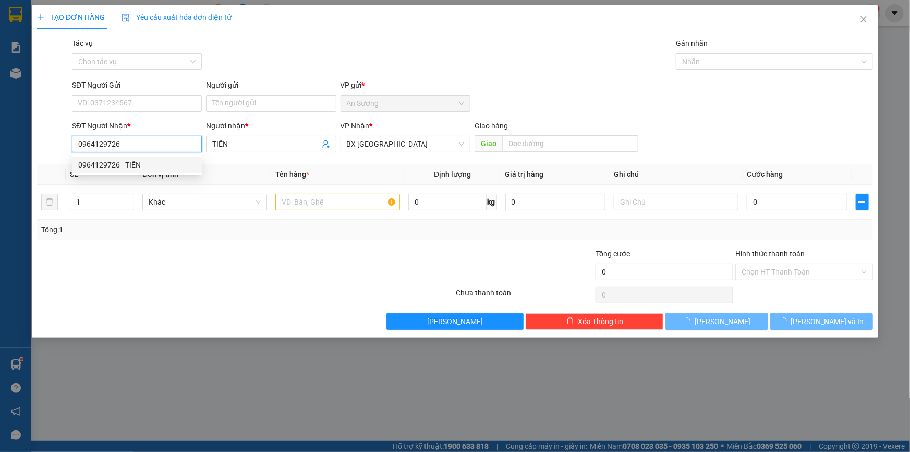
type input "60.000"
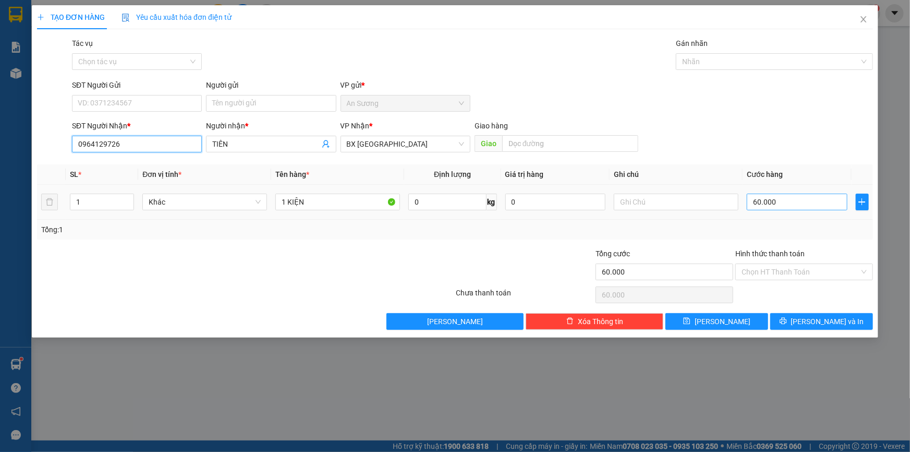
type input "0964129726"
click at [789, 203] on input "60.000" at bounding box center [797, 202] width 101 height 17
type input "5"
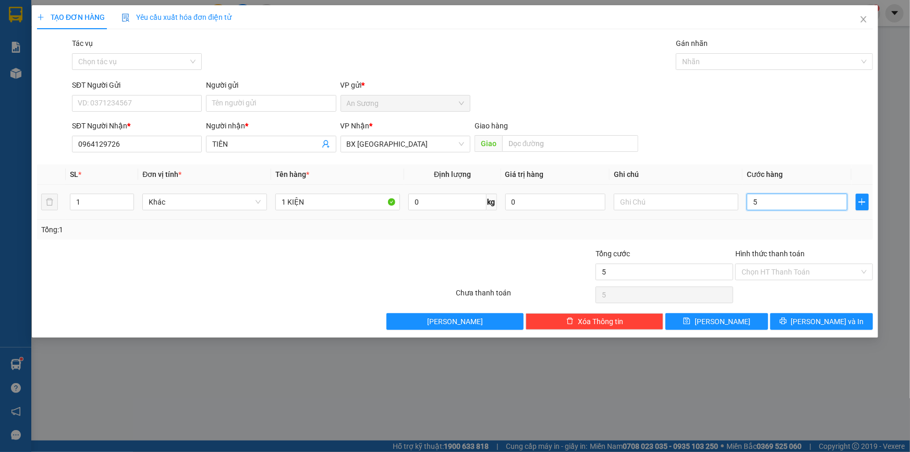
type input "50"
click at [819, 323] on span "[PERSON_NAME] và In" at bounding box center [827, 321] width 73 height 11
type input "50.000"
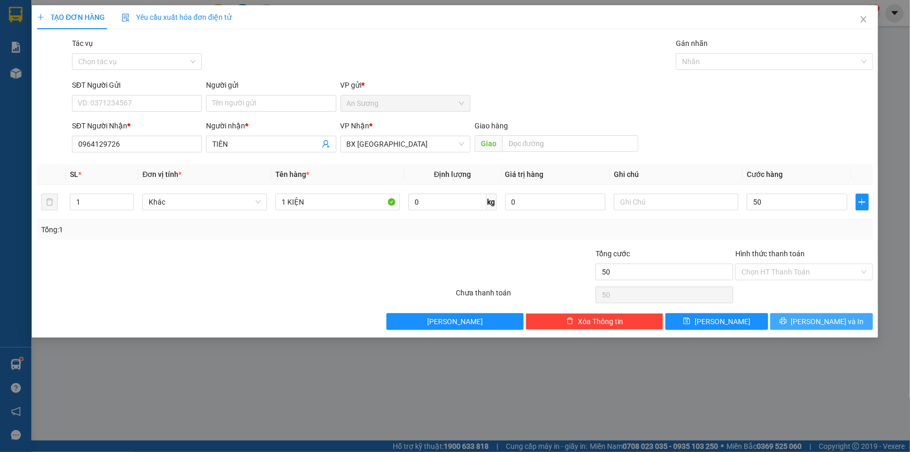
type input "50.000"
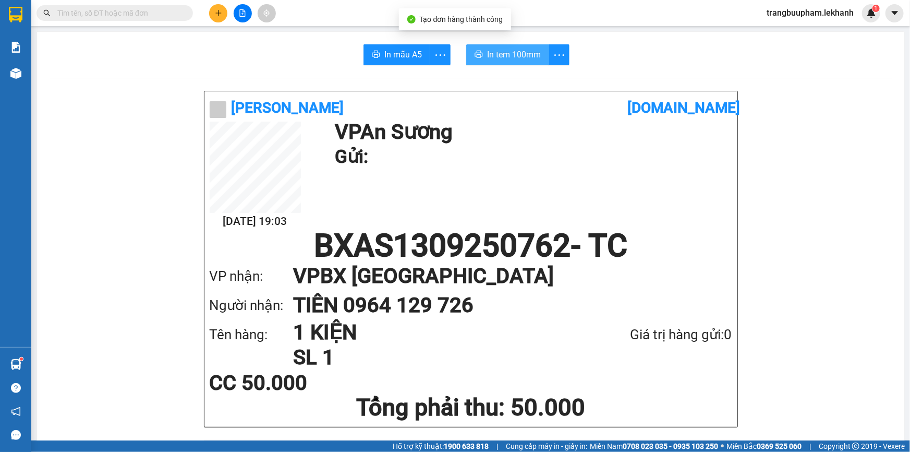
click at [537, 52] on button "In tem 100mm" at bounding box center [507, 54] width 83 height 21
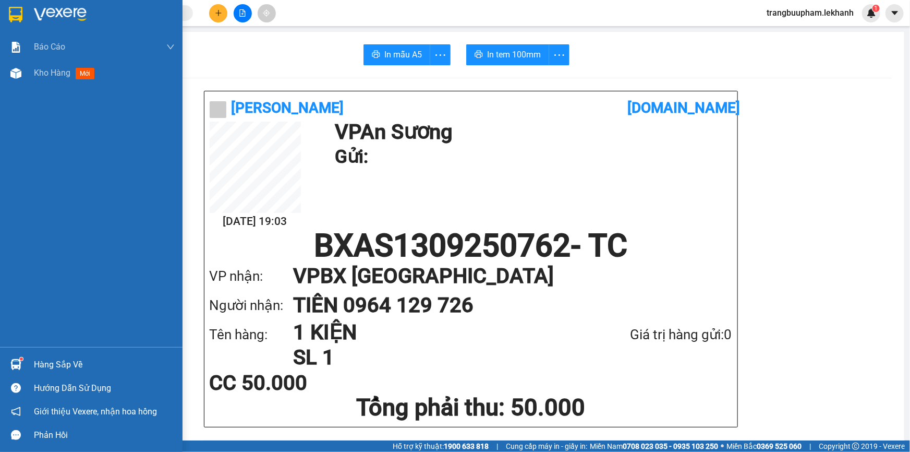
drag, startPoint x: 67, startPoint y: 69, endPoint x: 177, endPoint y: 7, distance: 125.9
click at [68, 69] on span "Kho hàng" at bounding box center [52, 73] width 37 height 10
